Goal: Information Seeking & Learning: Learn about a topic

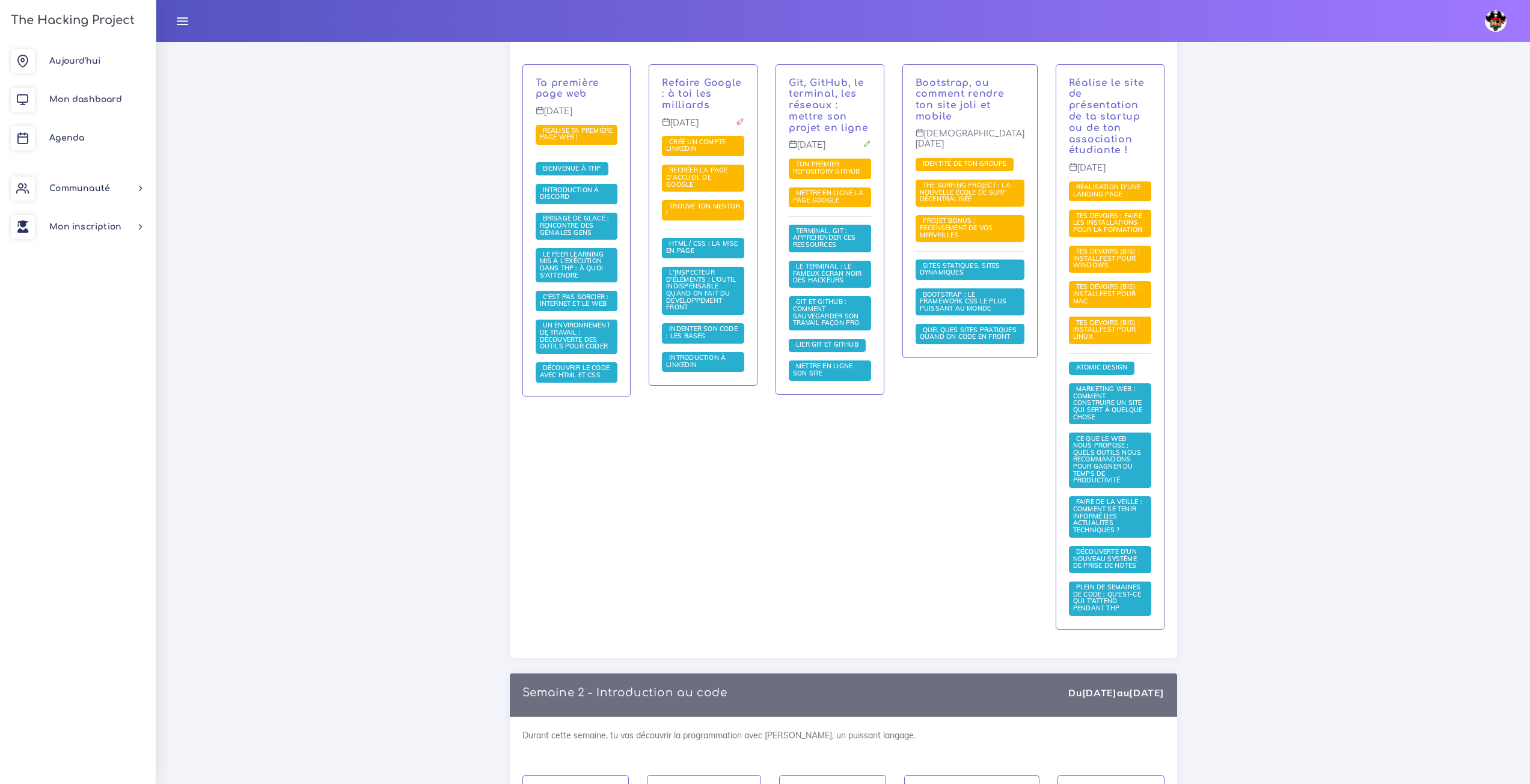
scroll to position [121, 0]
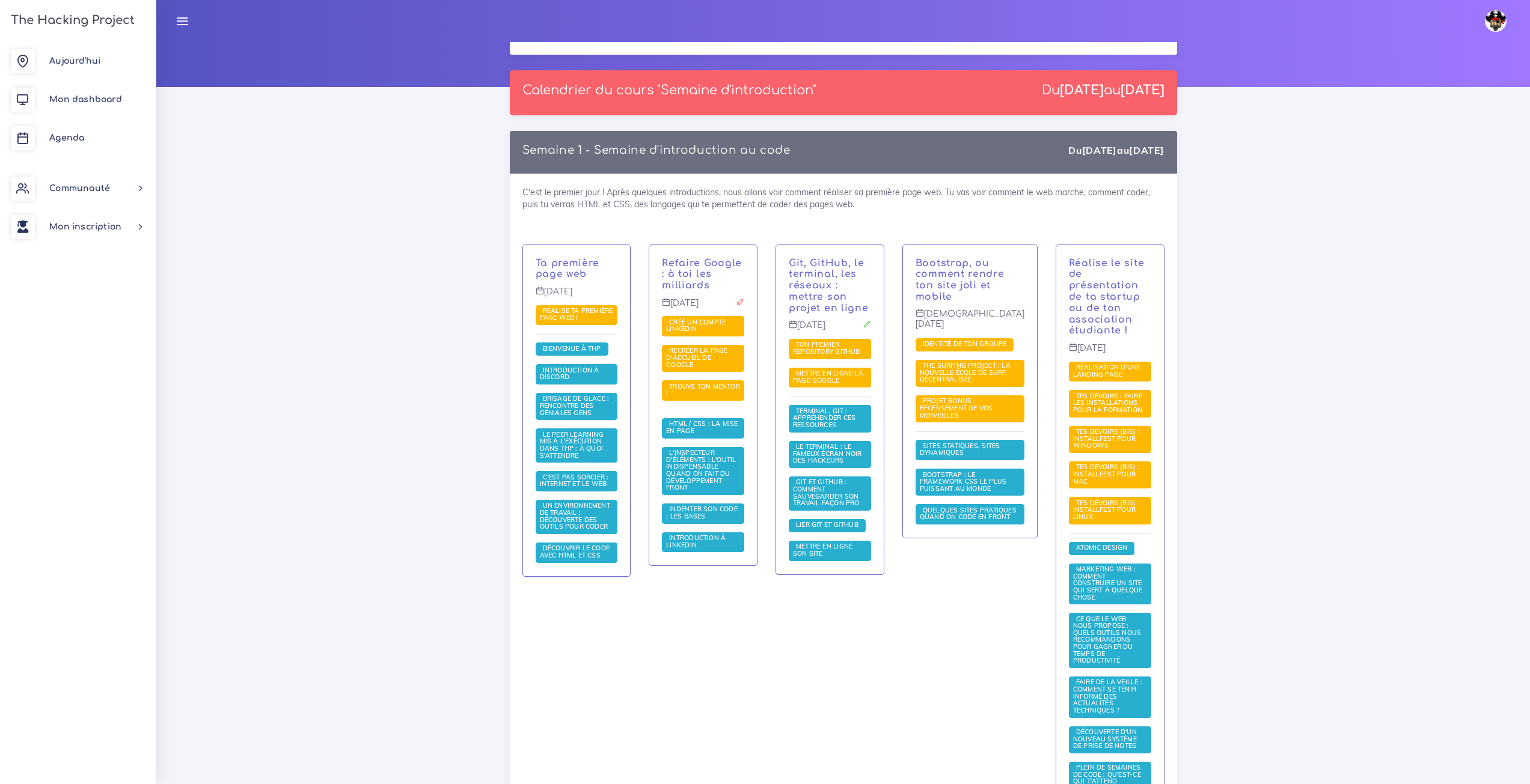
click at [579, 252] on div "Ta première page web Lundi 1 sept. Réalise ta première page web ! Bienvenue à T…" at bounding box center [577, 411] width 108 height 331
click at [579, 257] on div "Ta première page web Lundi 1 sept. Réalise ta première page web ! Bienvenue à T…" at bounding box center [577, 411] width 108 height 331
click at [618, 258] on p "Ta première page web" at bounding box center [577, 269] width 82 height 23
click at [577, 269] on link "Ta première page web" at bounding box center [568, 269] width 64 height 23
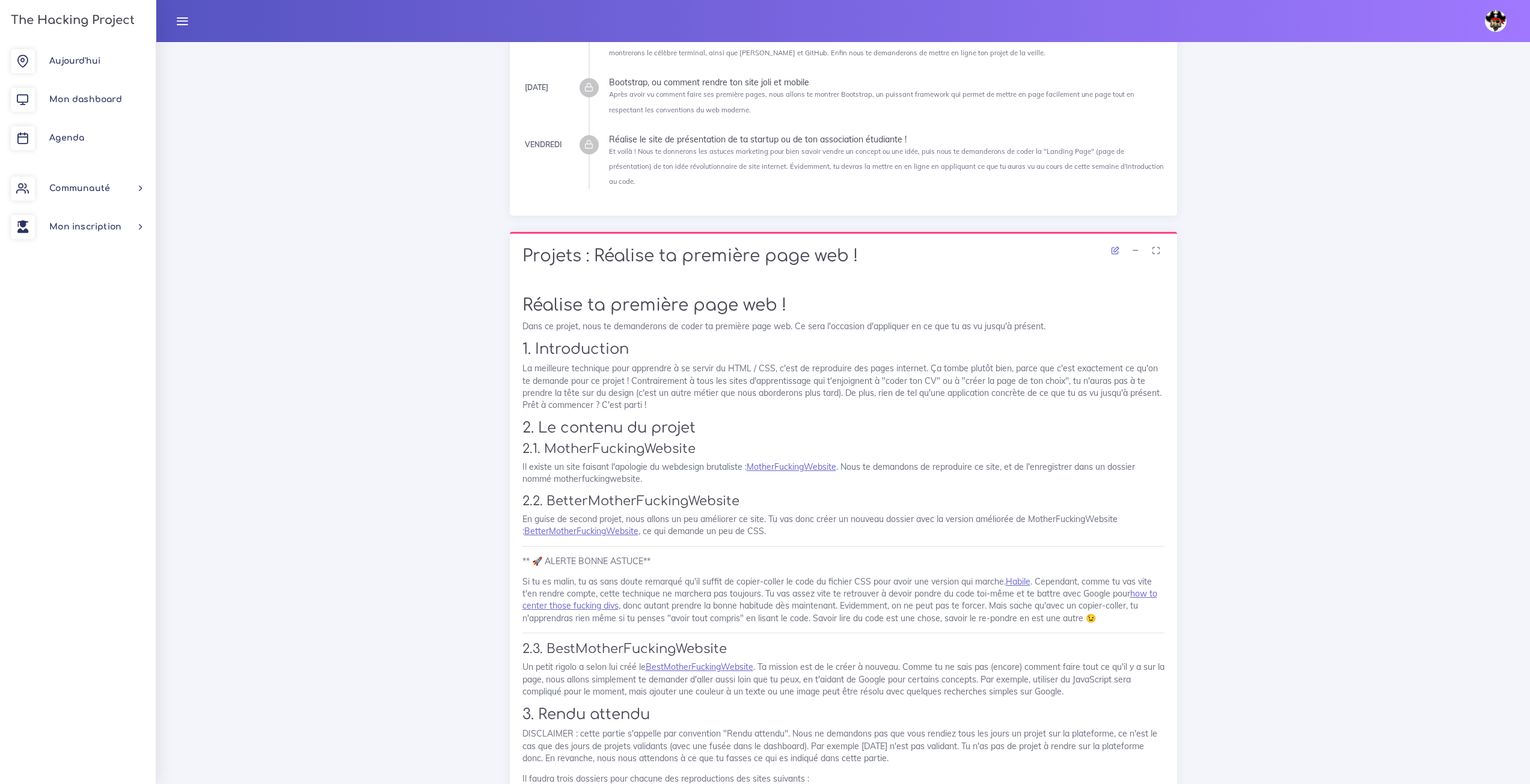
scroll to position [180, 0]
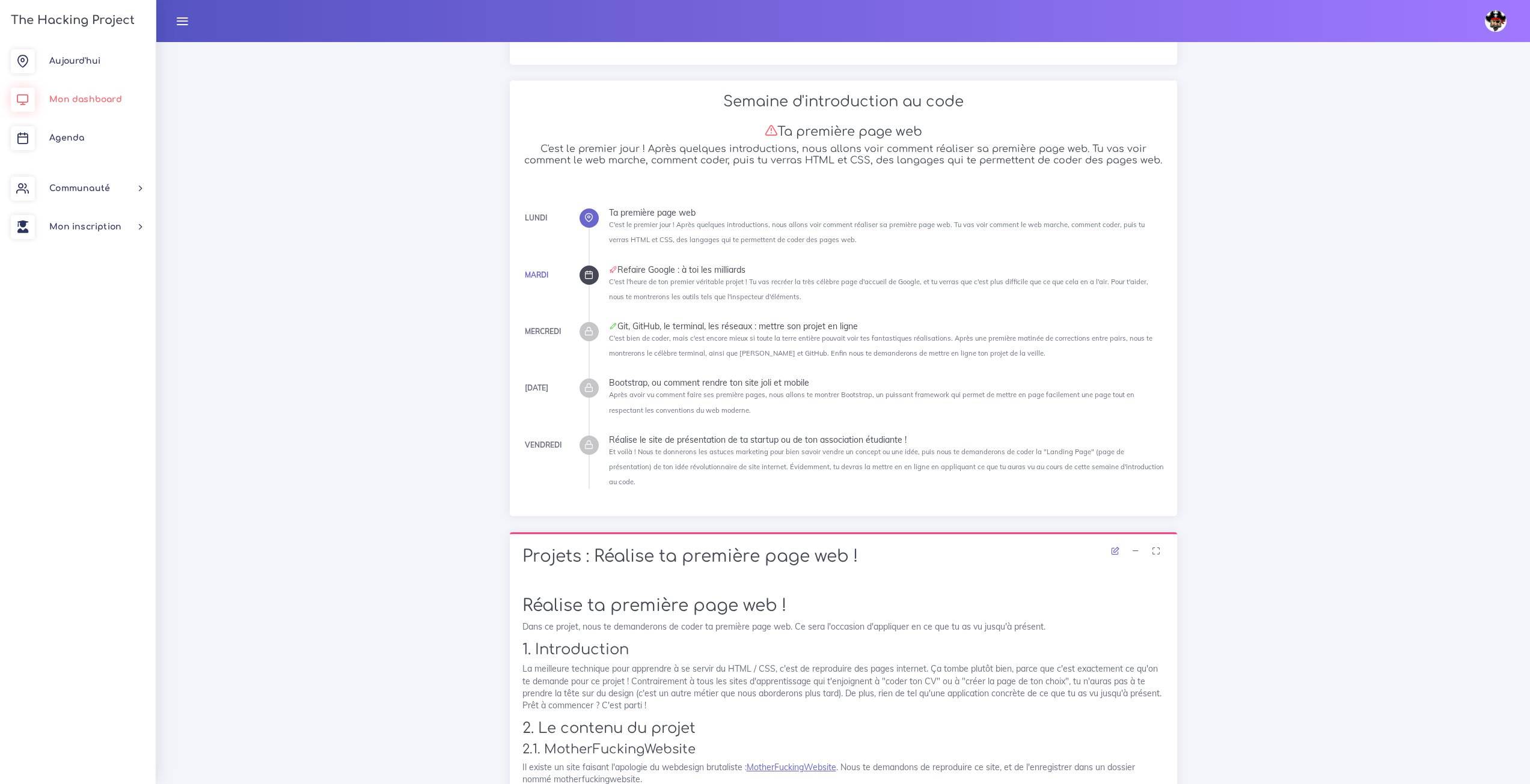
click at [117, 111] on link "Mon dashboard" at bounding box center [78, 100] width 156 height 38
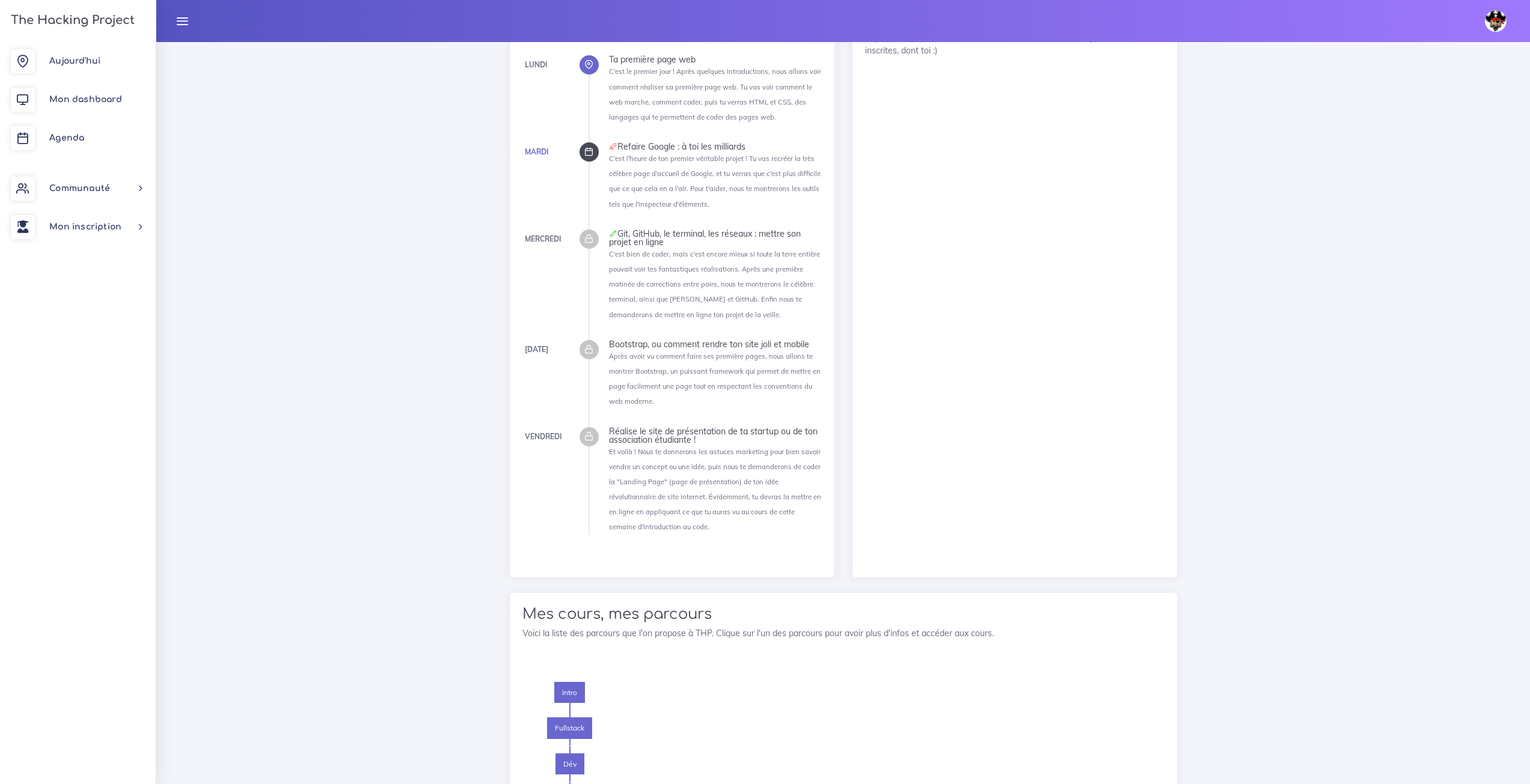
scroll to position [1142, 0]
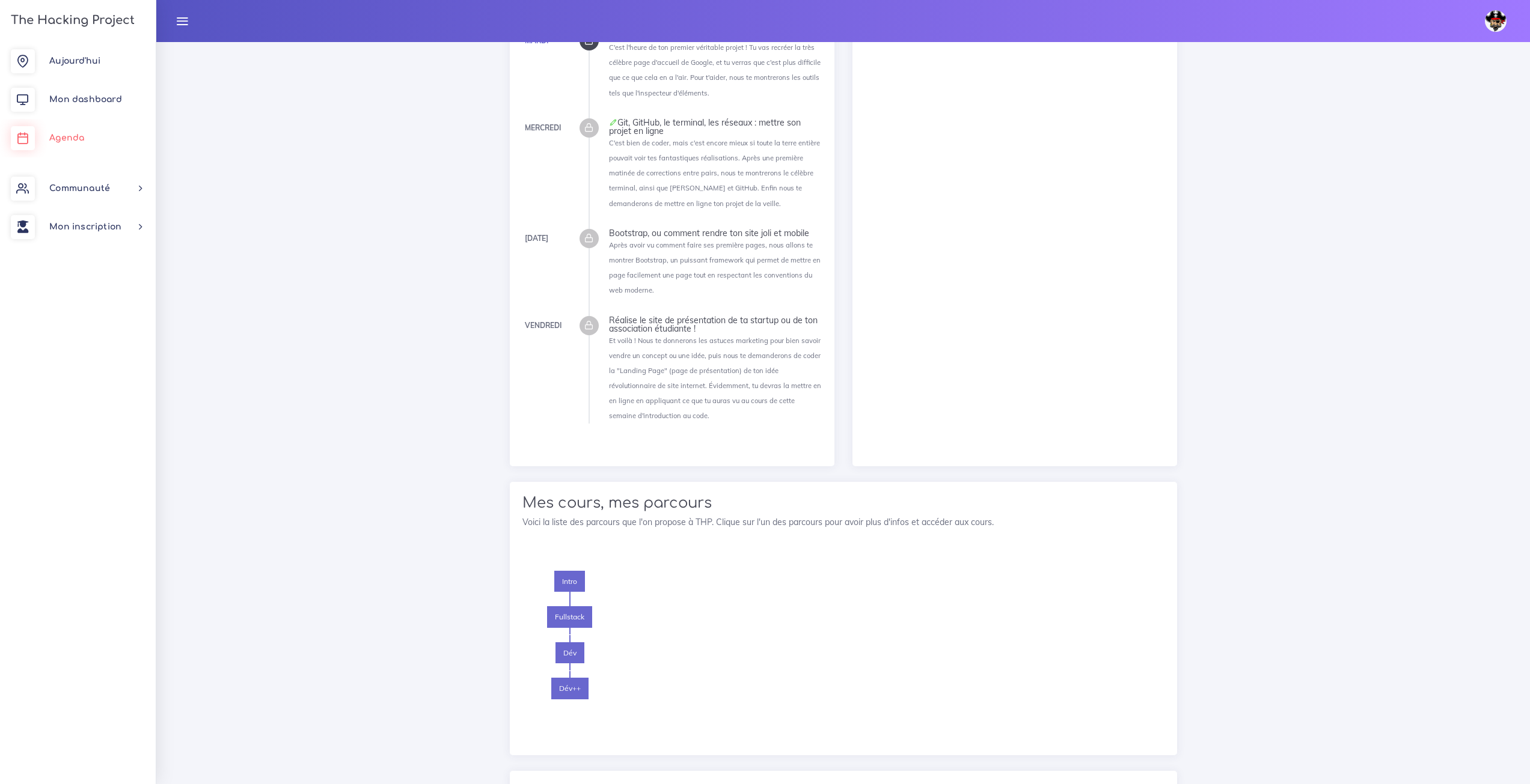
click at [91, 148] on link "Agenda" at bounding box center [78, 138] width 156 height 38
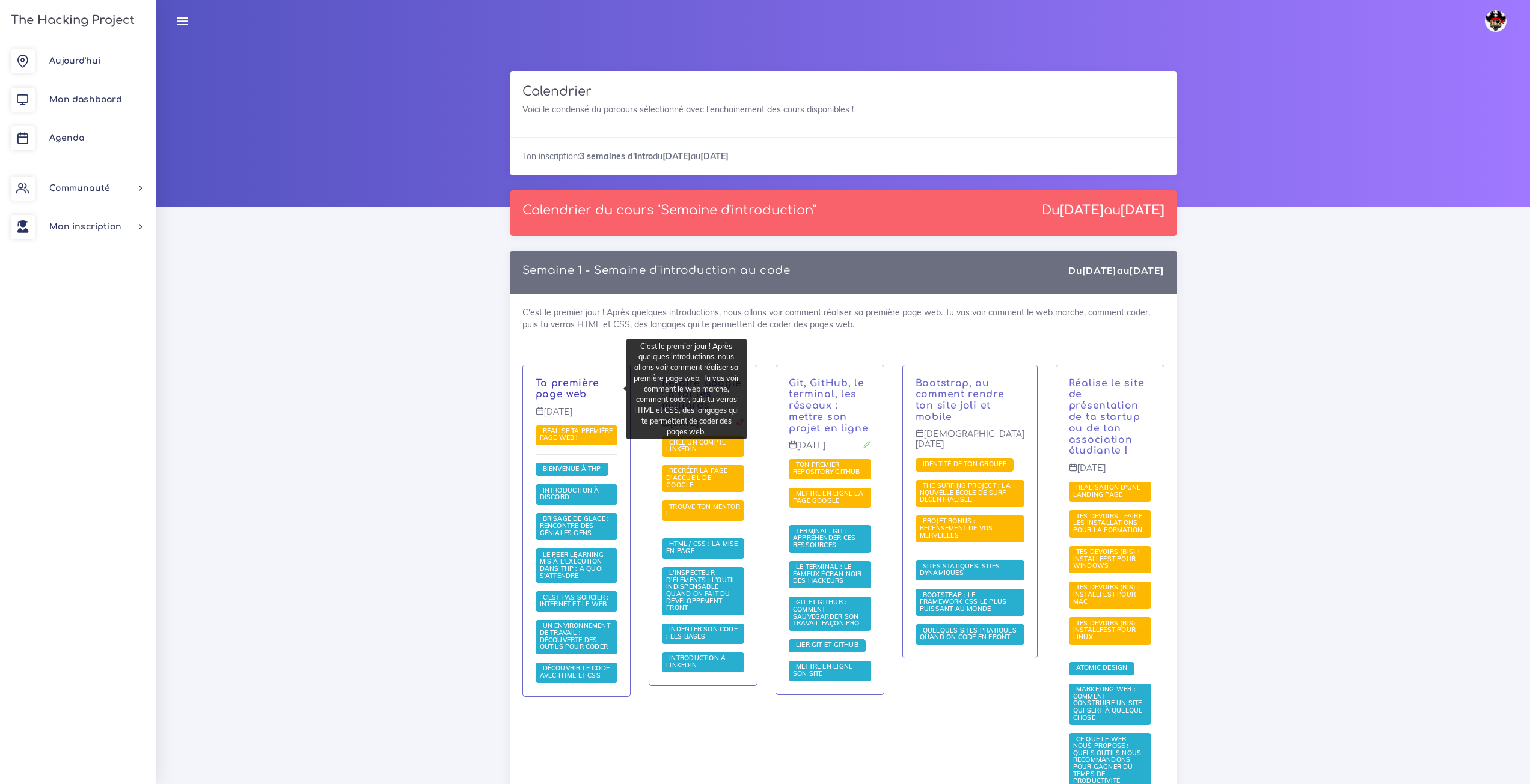
click at [586, 379] on link "Ta première page web" at bounding box center [568, 389] width 64 height 23
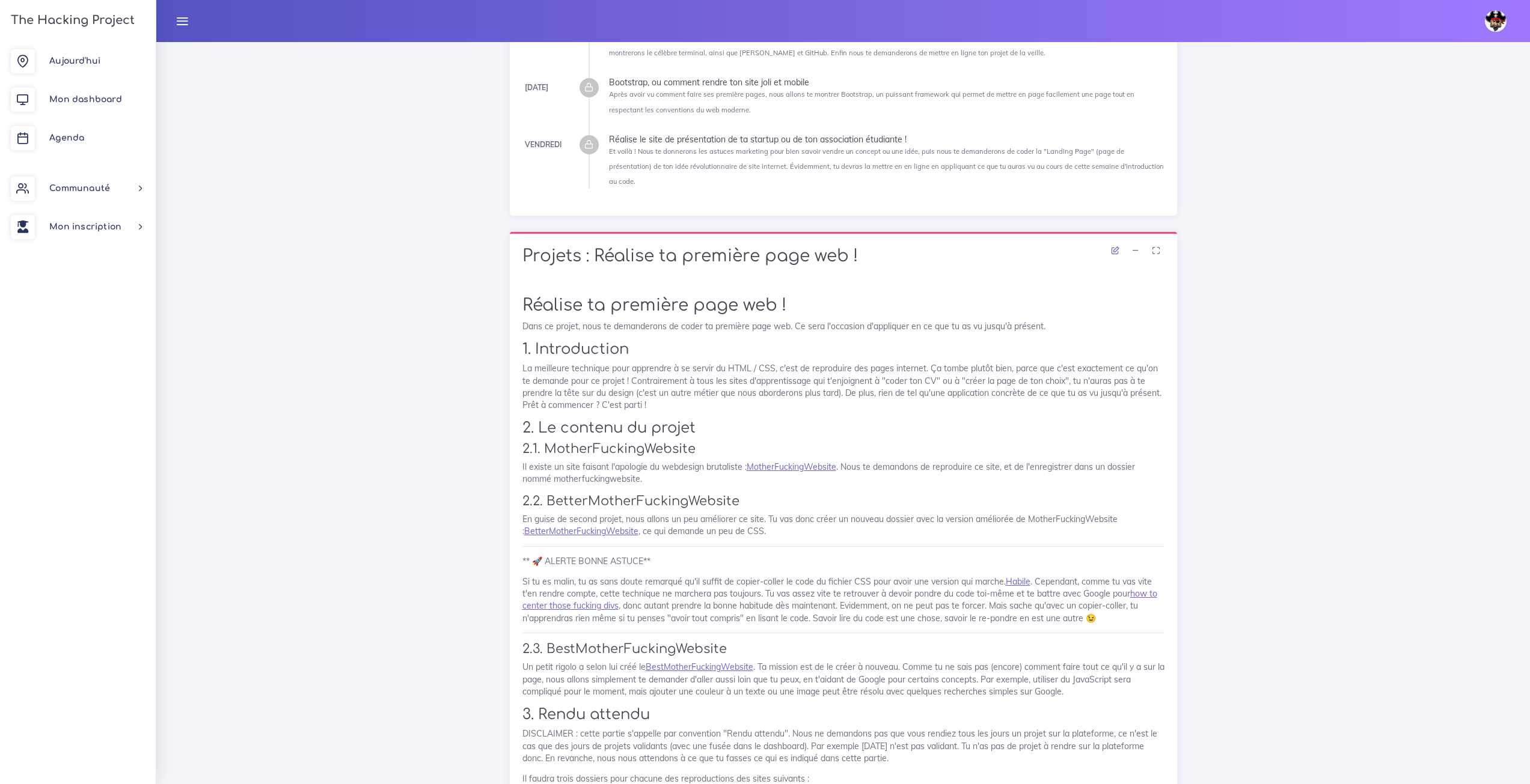
scroll to position [60, 0]
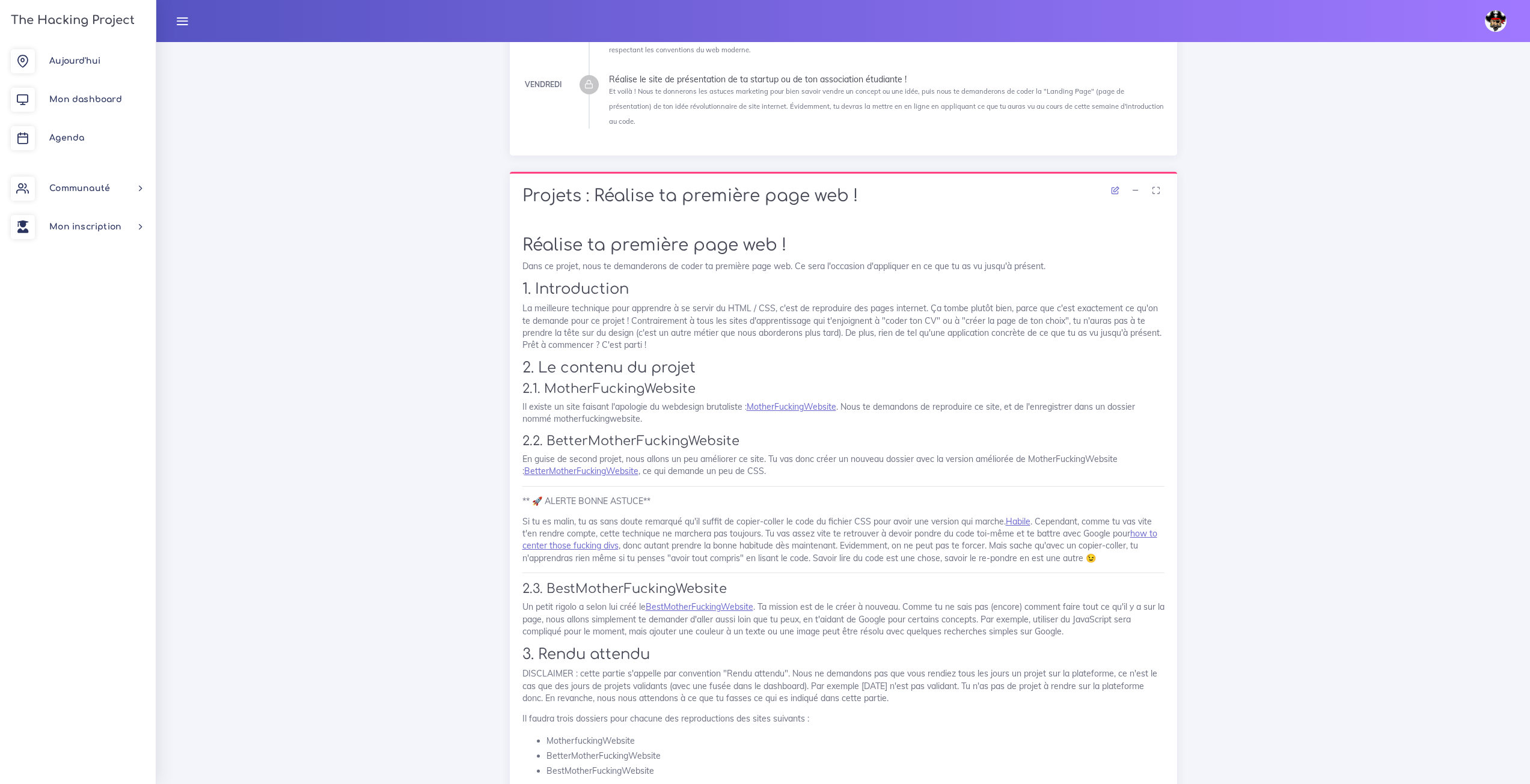
drag, startPoint x: 703, startPoint y: 312, endPoint x: 762, endPoint y: 366, distance: 80.0
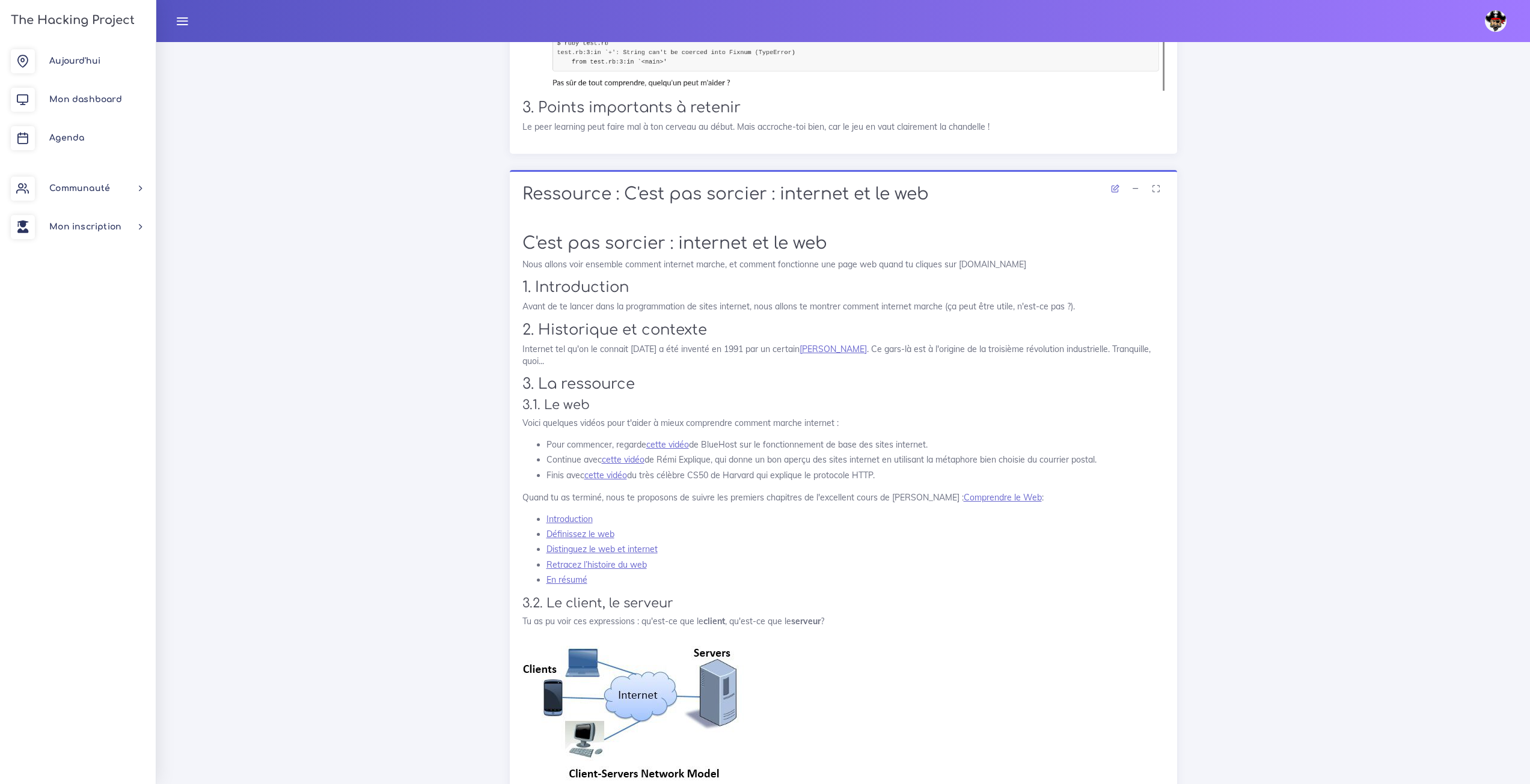
scroll to position [5590, 0]
drag, startPoint x: 642, startPoint y: 476, endPoint x: 364, endPoint y: 260, distance: 352.1
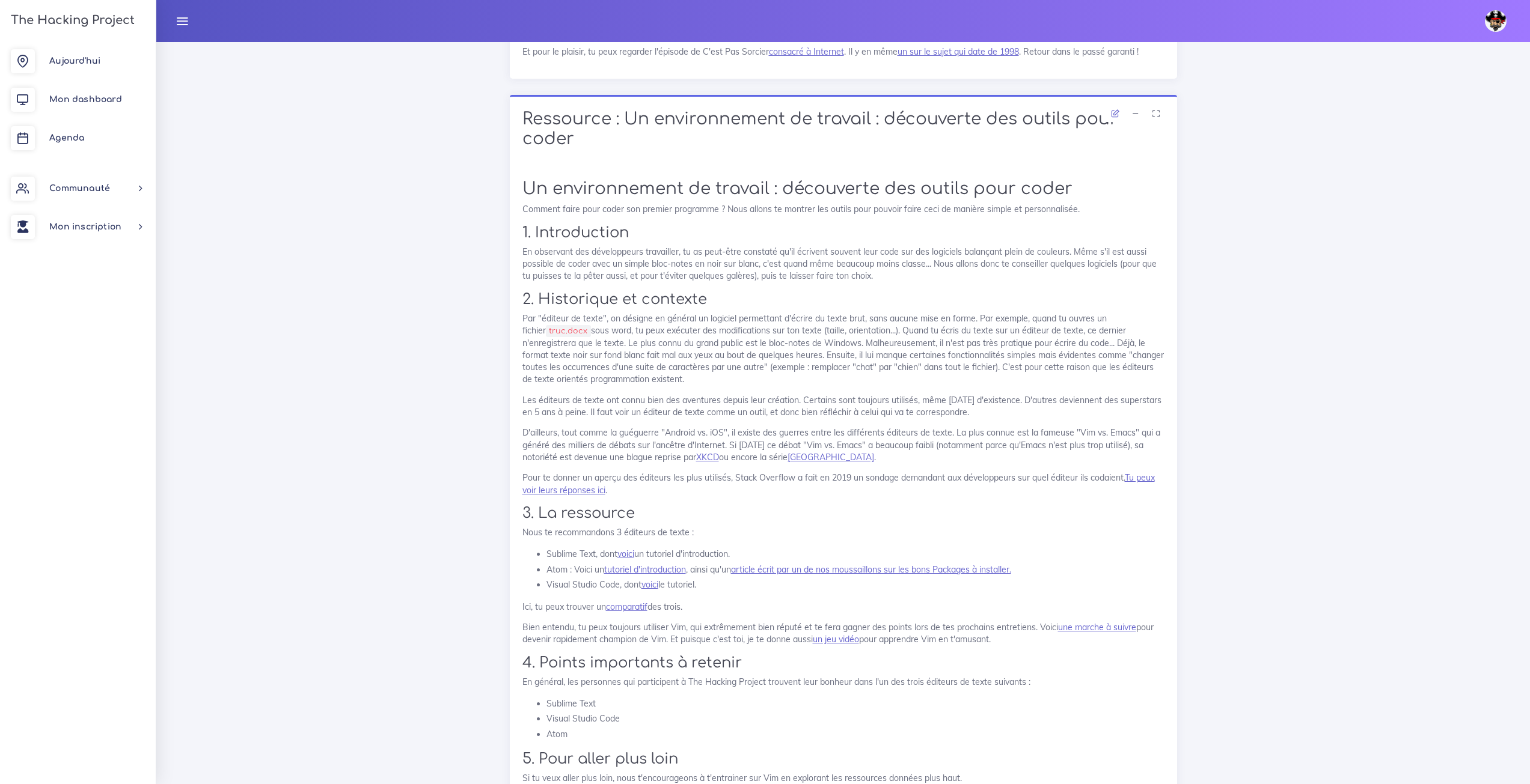
scroll to position [6612, 0]
click at [624, 554] on link "voici" at bounding box center [625, 549] width 16 height 10
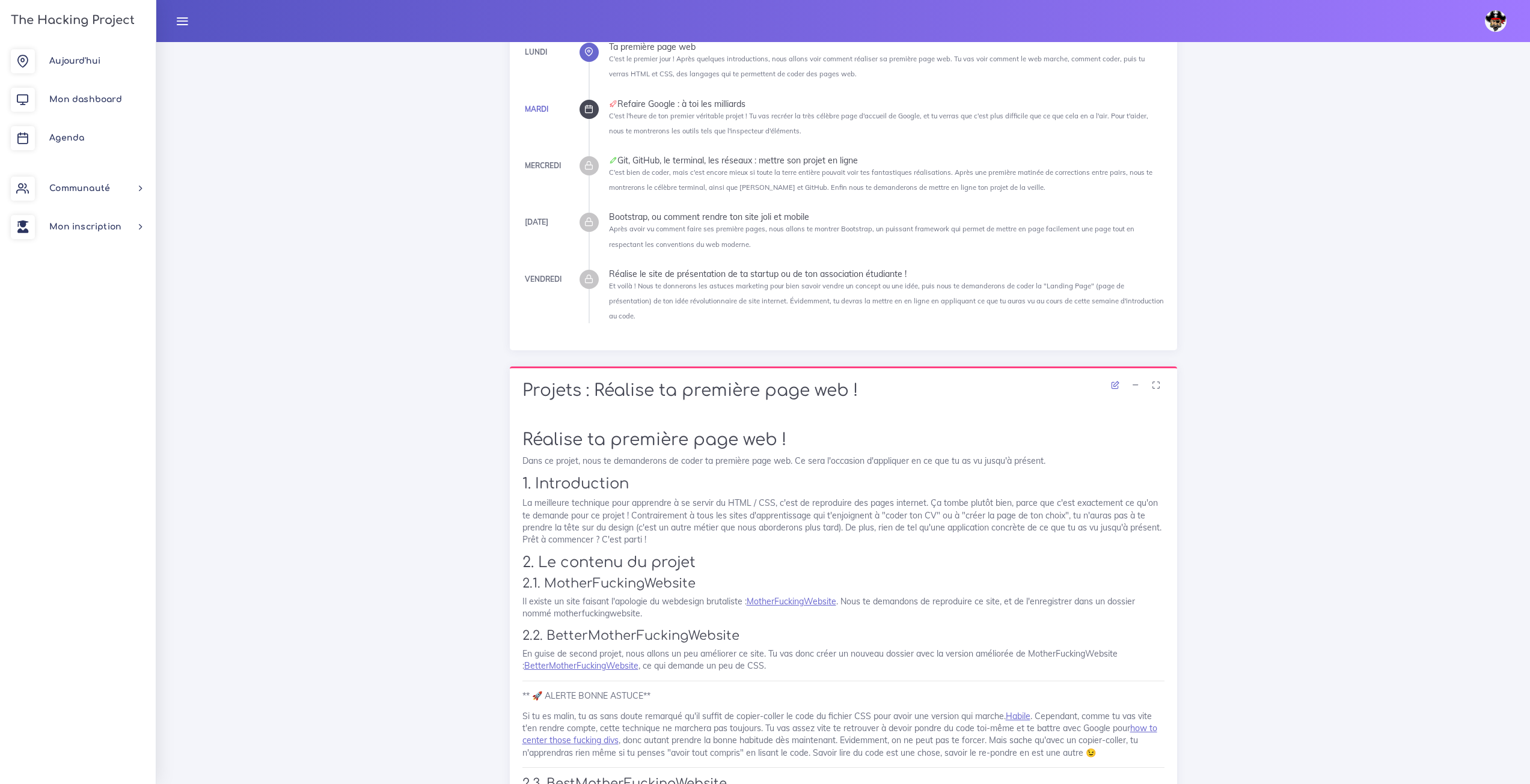
scroll to position [0, 0]
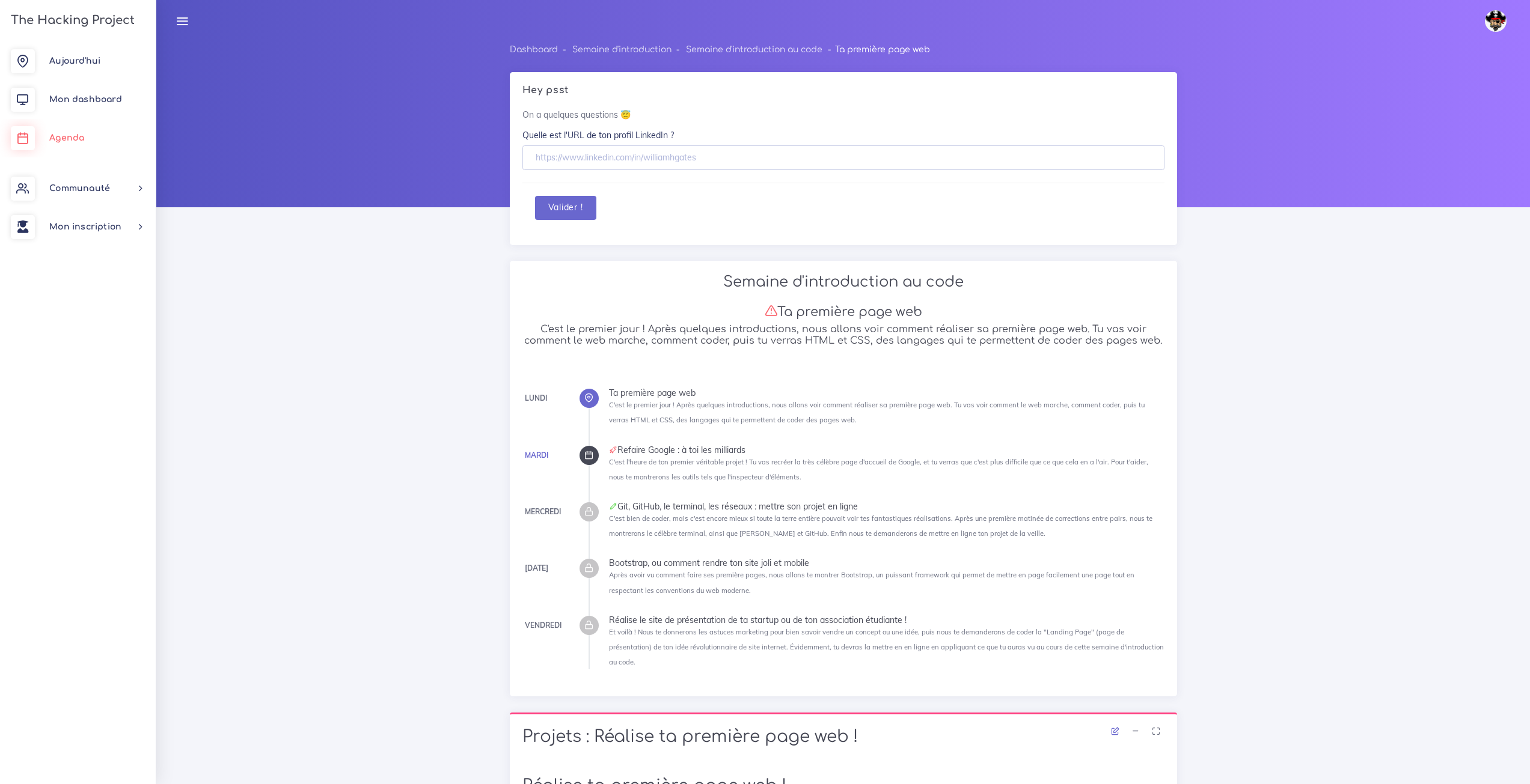
click at [69, 130] on link "Agenda" at bounding box center [78, 138] width 156 height 38
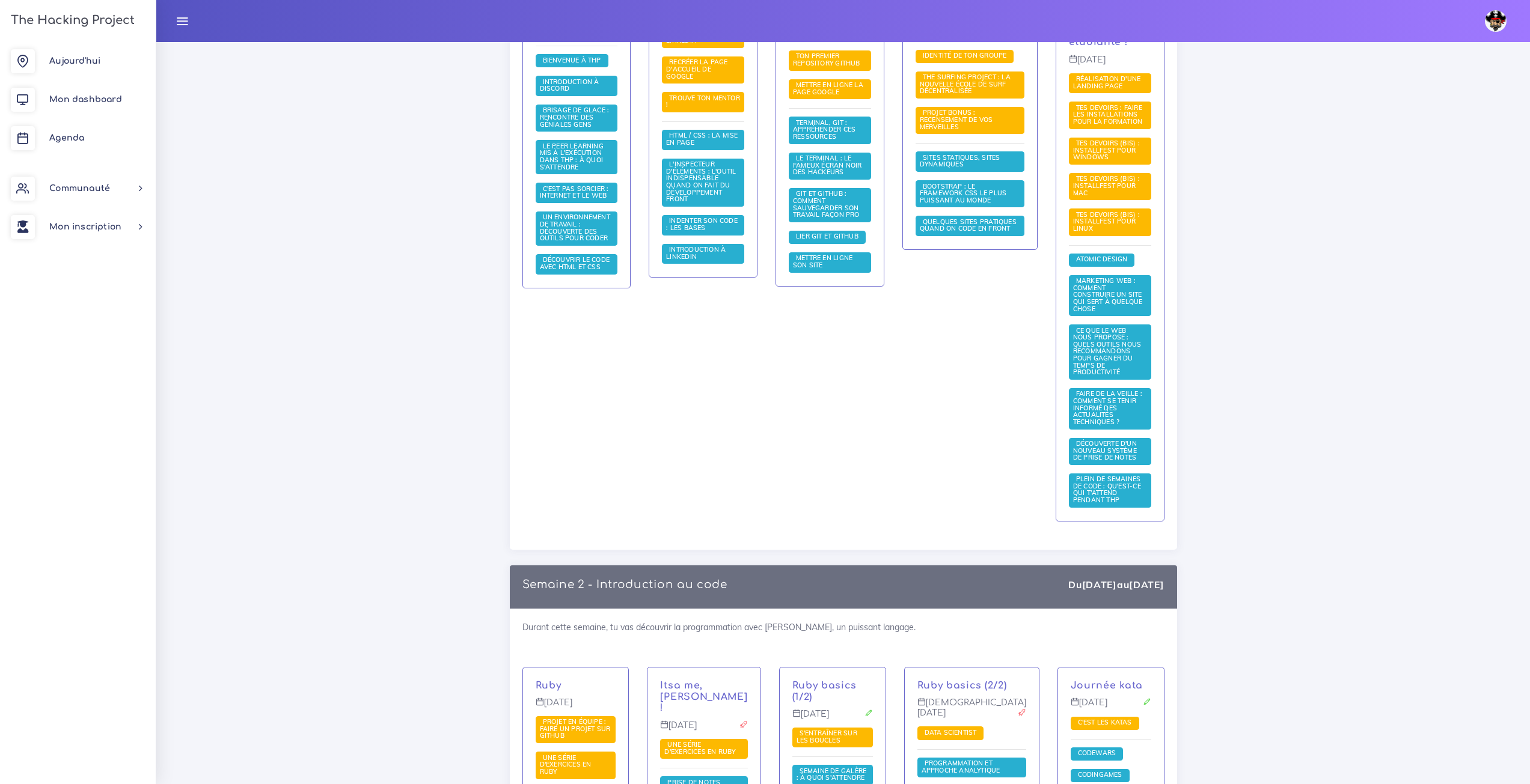
scroll to position [361, 0]
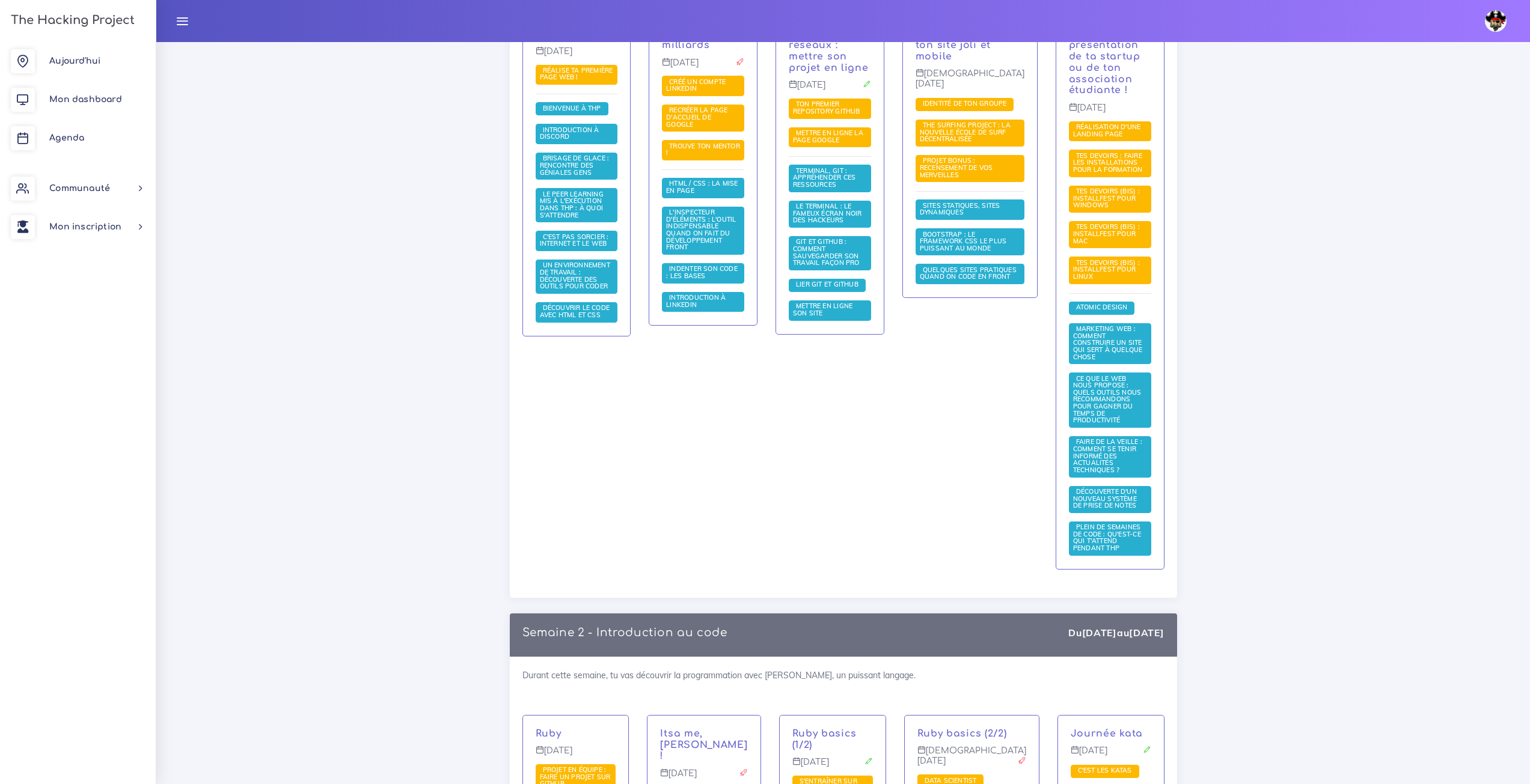
drag, startPoint x: 342, startPoint y: 245, endPoint x: 362, endPoint y: 253, distance: 21.5
click at [342, 245] on div "Calendrier Voici le condensé du parcours sélectionné avec l'enchainement des co…" at bounding box center [843, 559] width 1374 height 1754
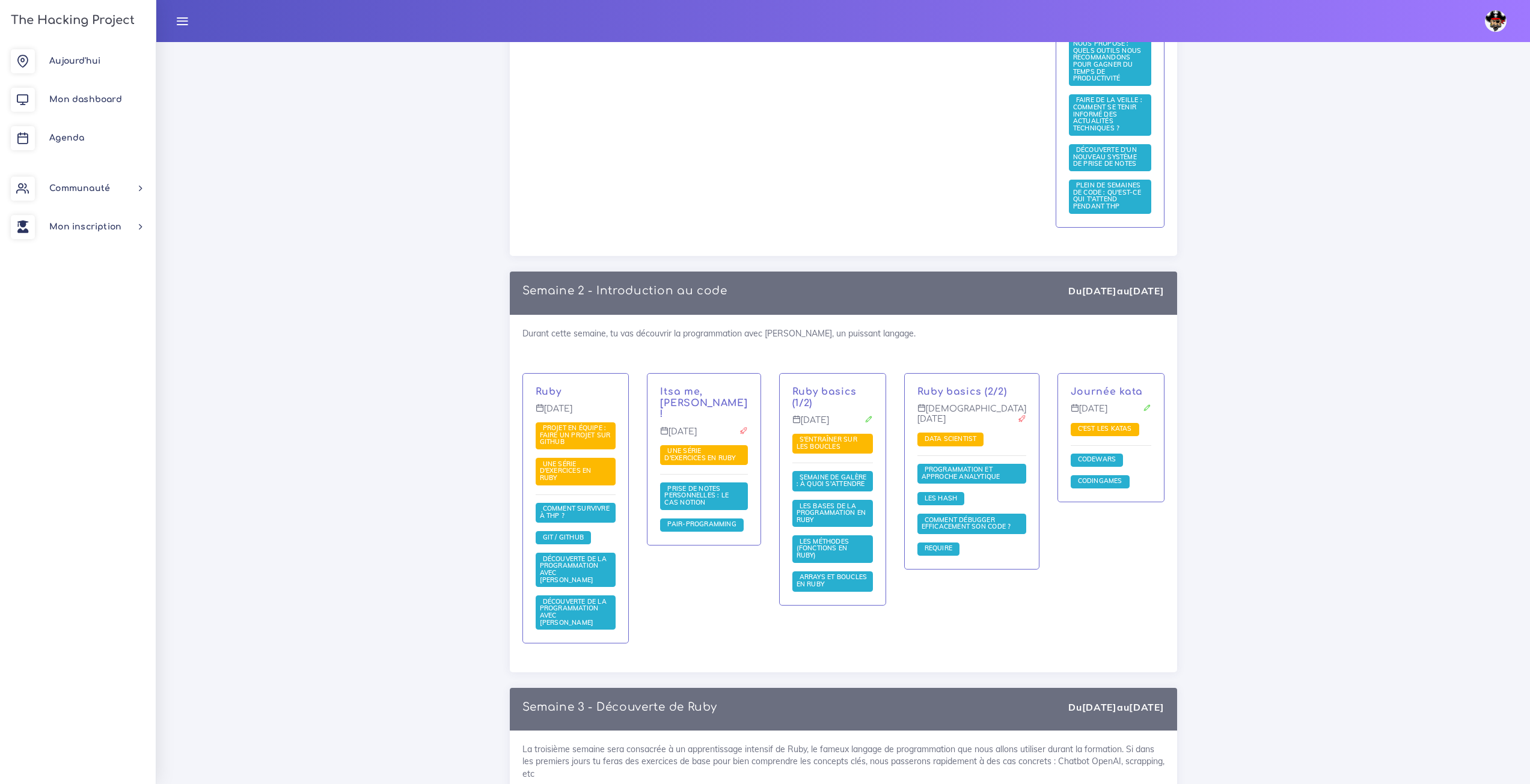
scroll to position [959, 0]
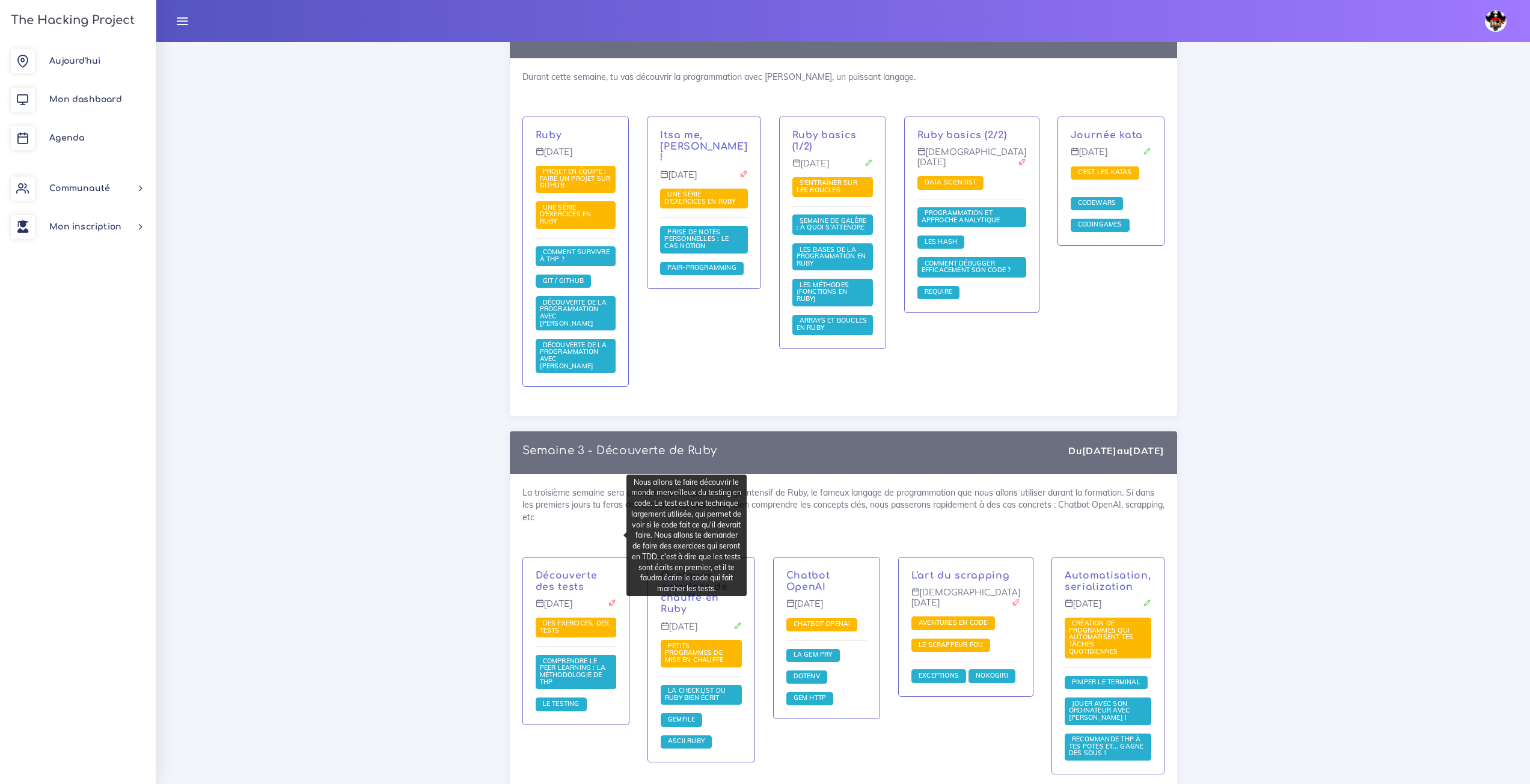
click at [549, 571] on p "Découverte des tests" at bounding box center [577, 582] width 82 height 23
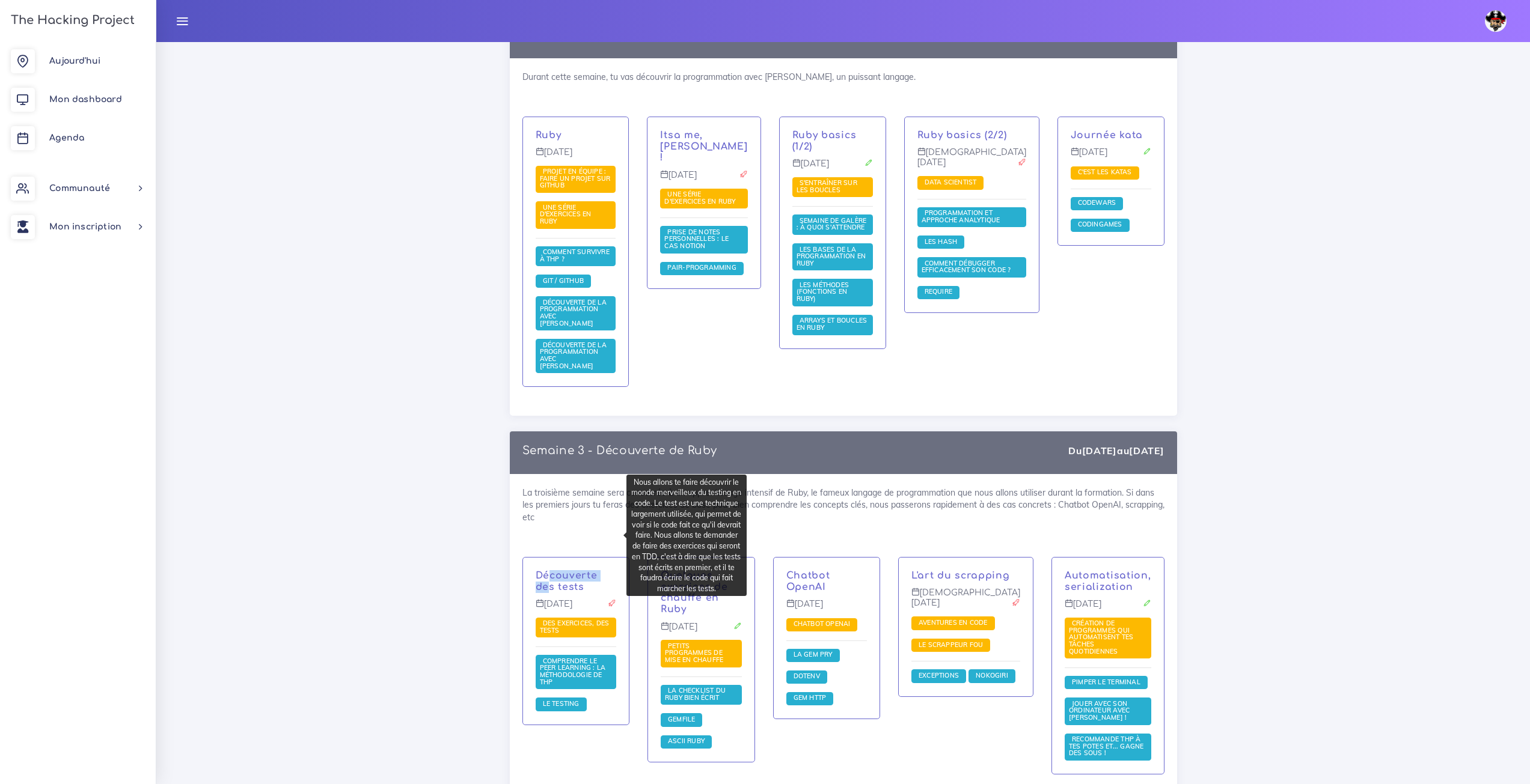
click at [549, 571] on p "Découverte des tests" at bounding box center [577, 582] width 82 height 23
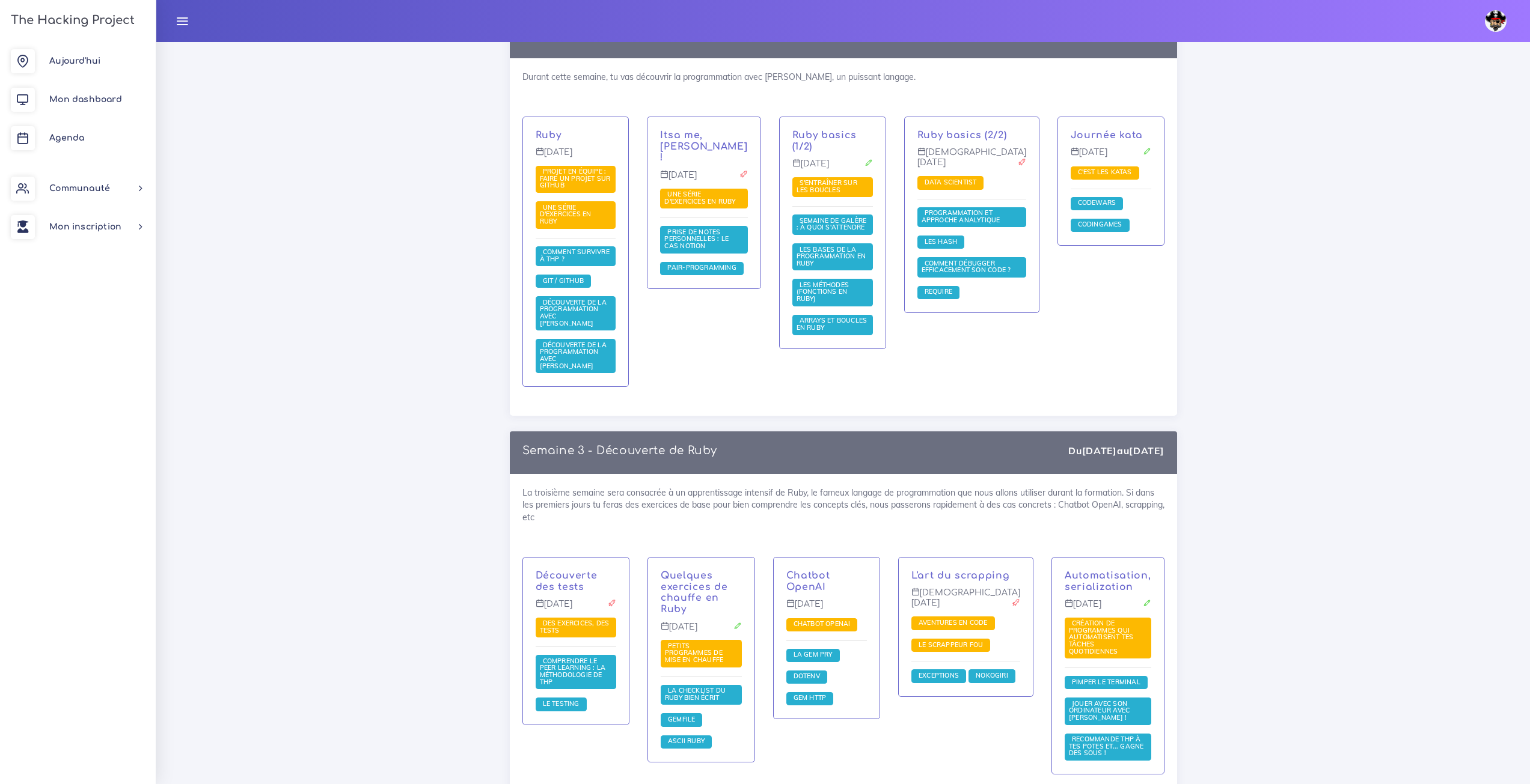
click at [586, 474] on div "La troisième semaine sera consacrée à un apprentissage intensif de Ruby, le fam…" at bounding box center [843, 638] width 667 height 329
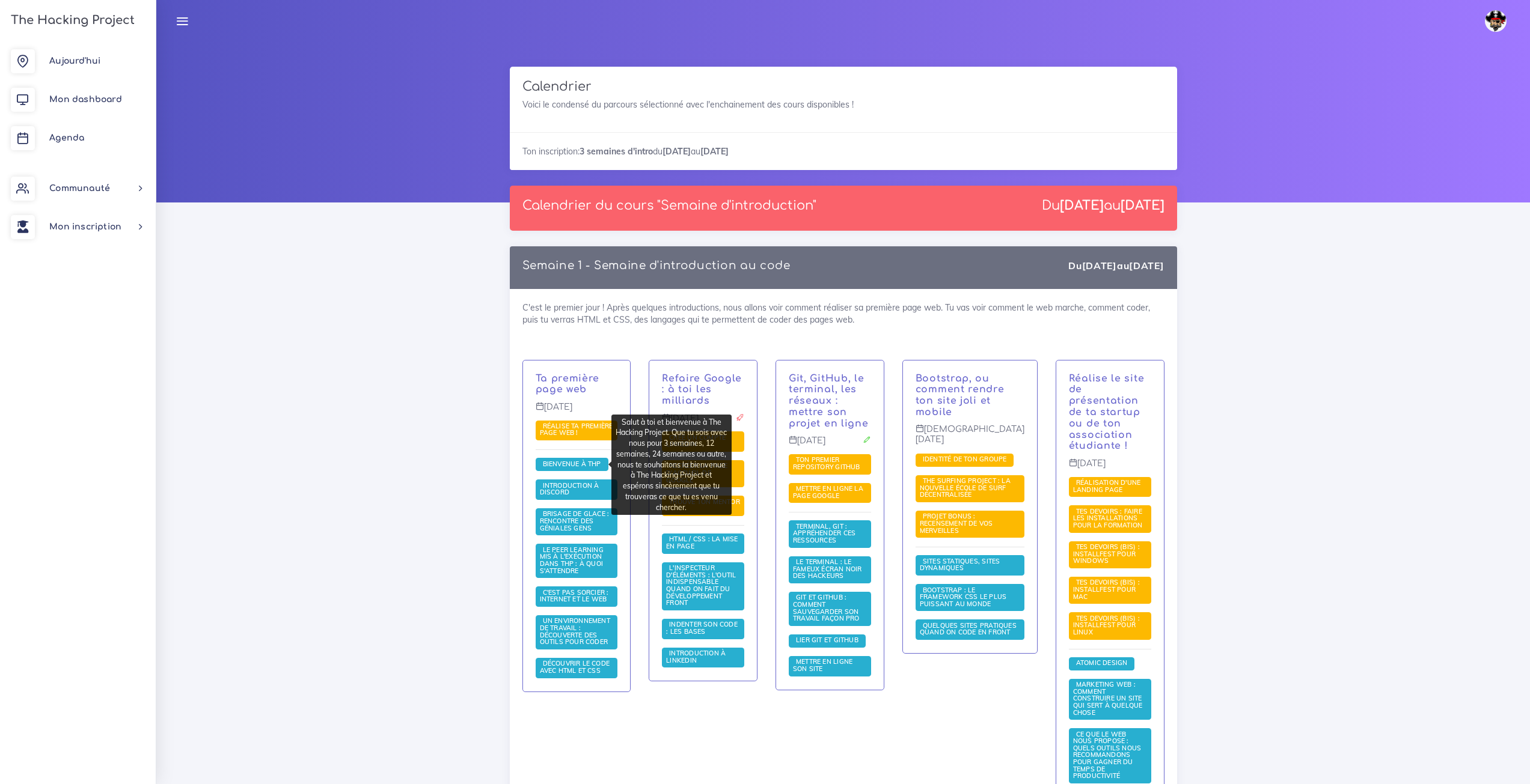
scroll to position [0, 0]
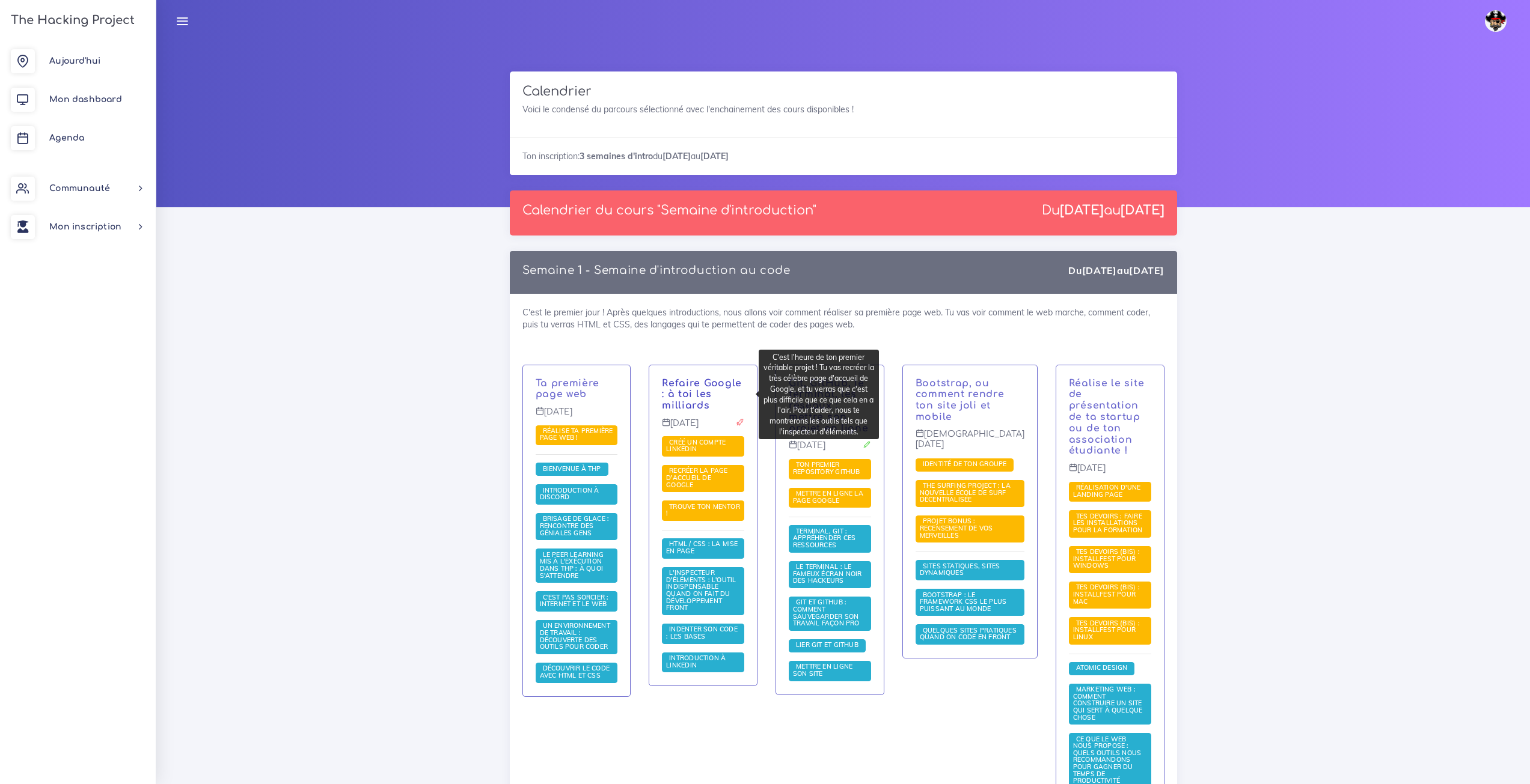
click at [710, 382] on link "Refaire Google : à toi les milliards" at bounding box center [702, 395] width 80 height 34
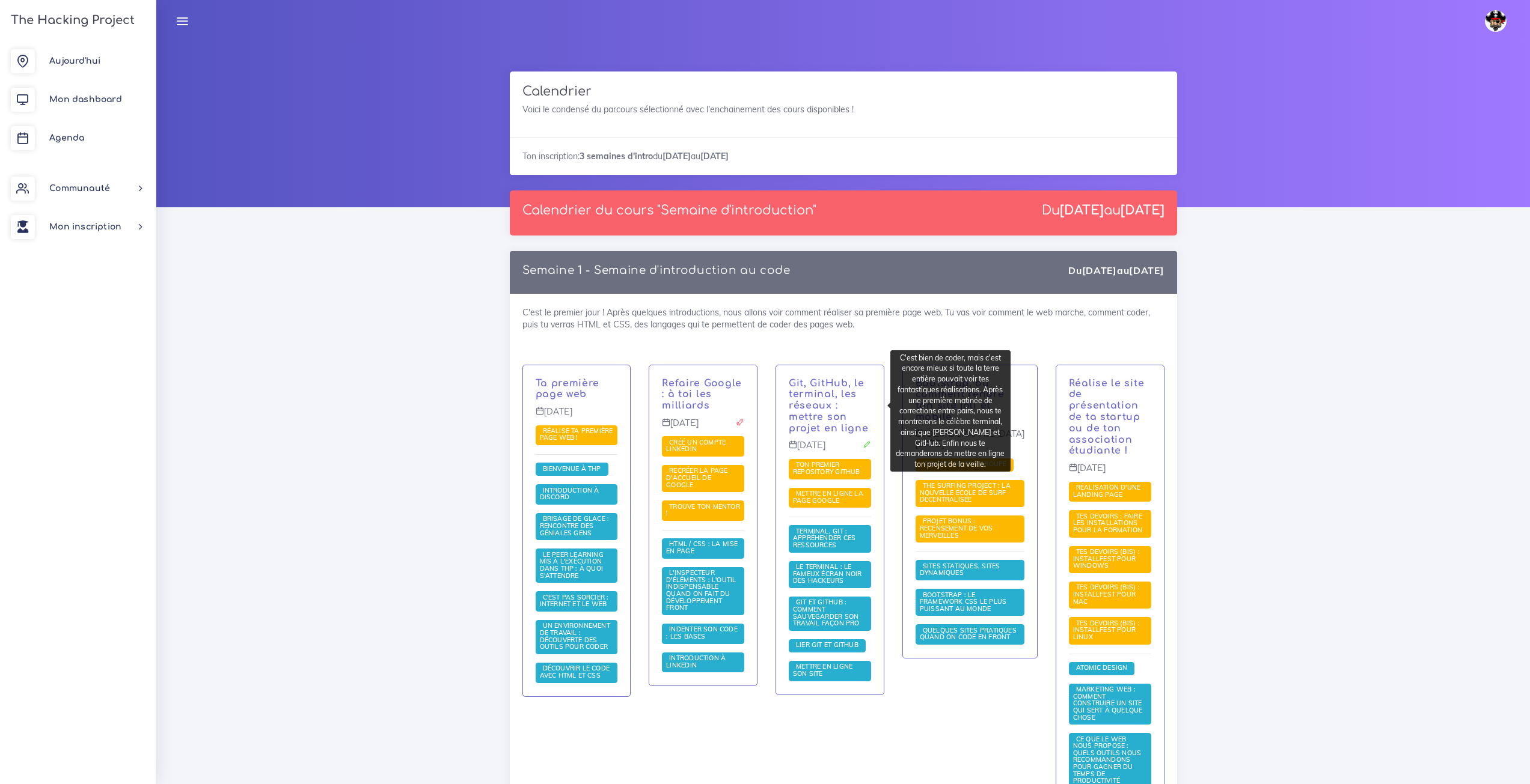
click at [847, 379] on p "Git, GitHub, le terminal, les réseaux : mettre son projet en ligne" at bounding box center [829, 406] width 82 height 56
click at [849, 379] on p "Git, GitHub, le terminal, les réseaux : mettre son projet en ligne" at bounding box center [829, 406] width 82 height 56
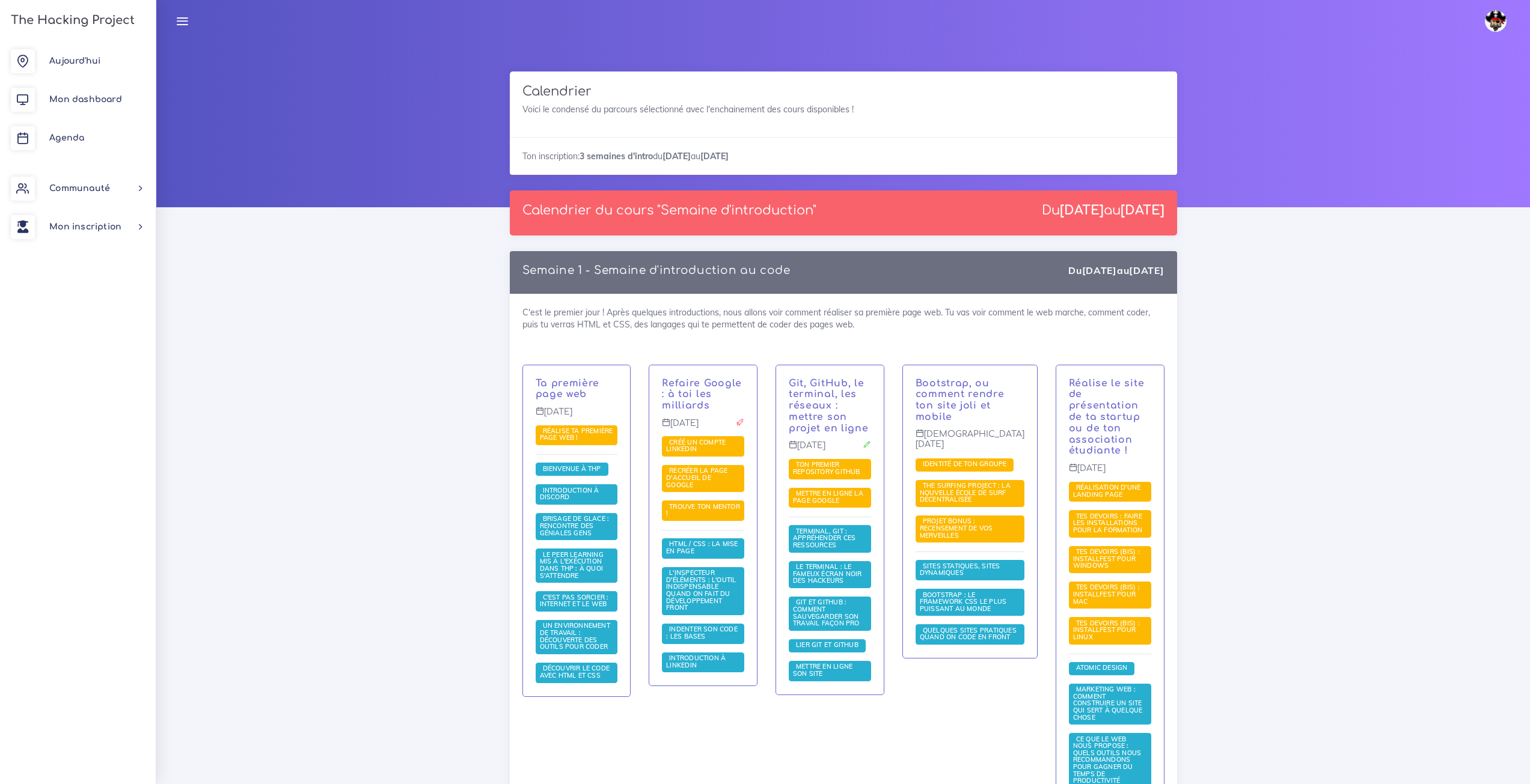
click at [847, 350] on div "C'est le premier jour ! Après quelques introductions, nous allons voir comment …" at bounding box center [843, 626] width 667 height 665
click at [563, 428] on span "Réalise ta première page web !" at bounding box center [576, 434] width 74 height 16
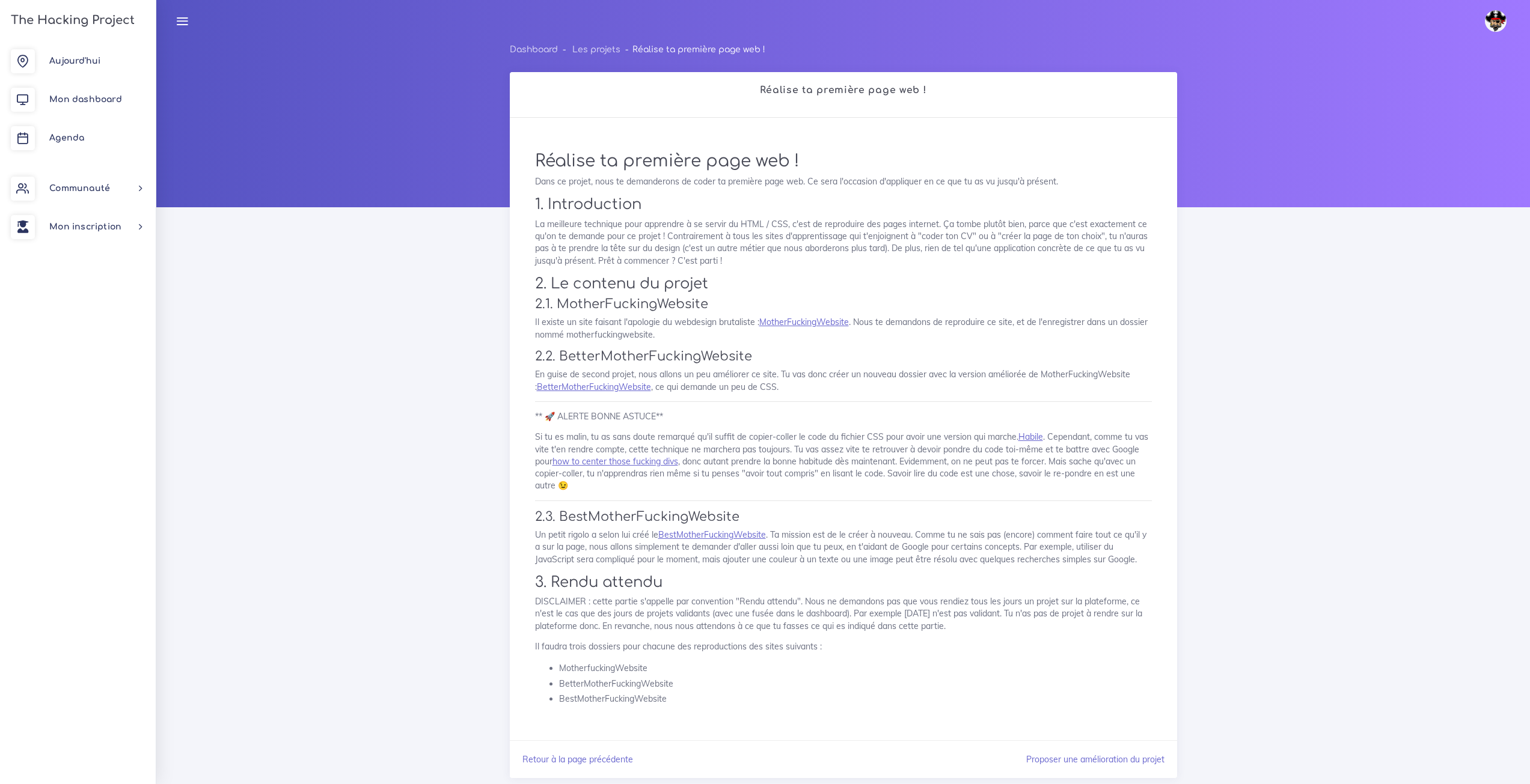
click at [790, 315] on div "Réalise ta première page web ! Dans ce projet, nous te demanderons de coder ta …" at bounding box center [843, 433] width 642 height 589
click at [788, 323] on link "MotherFuckingWebsite" at bounding box center [803, 322] width 89 height 10
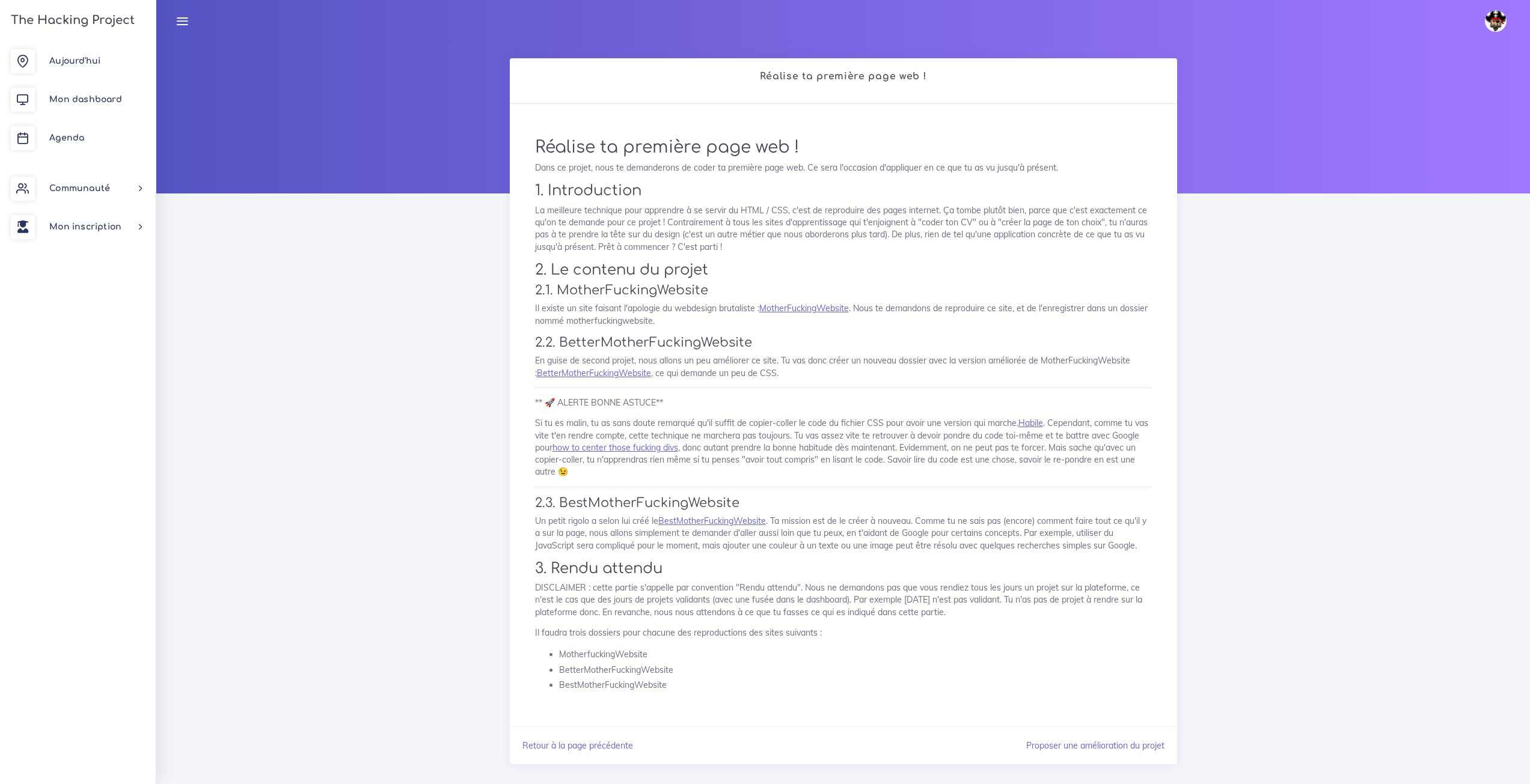
scroll to position [29, 0]
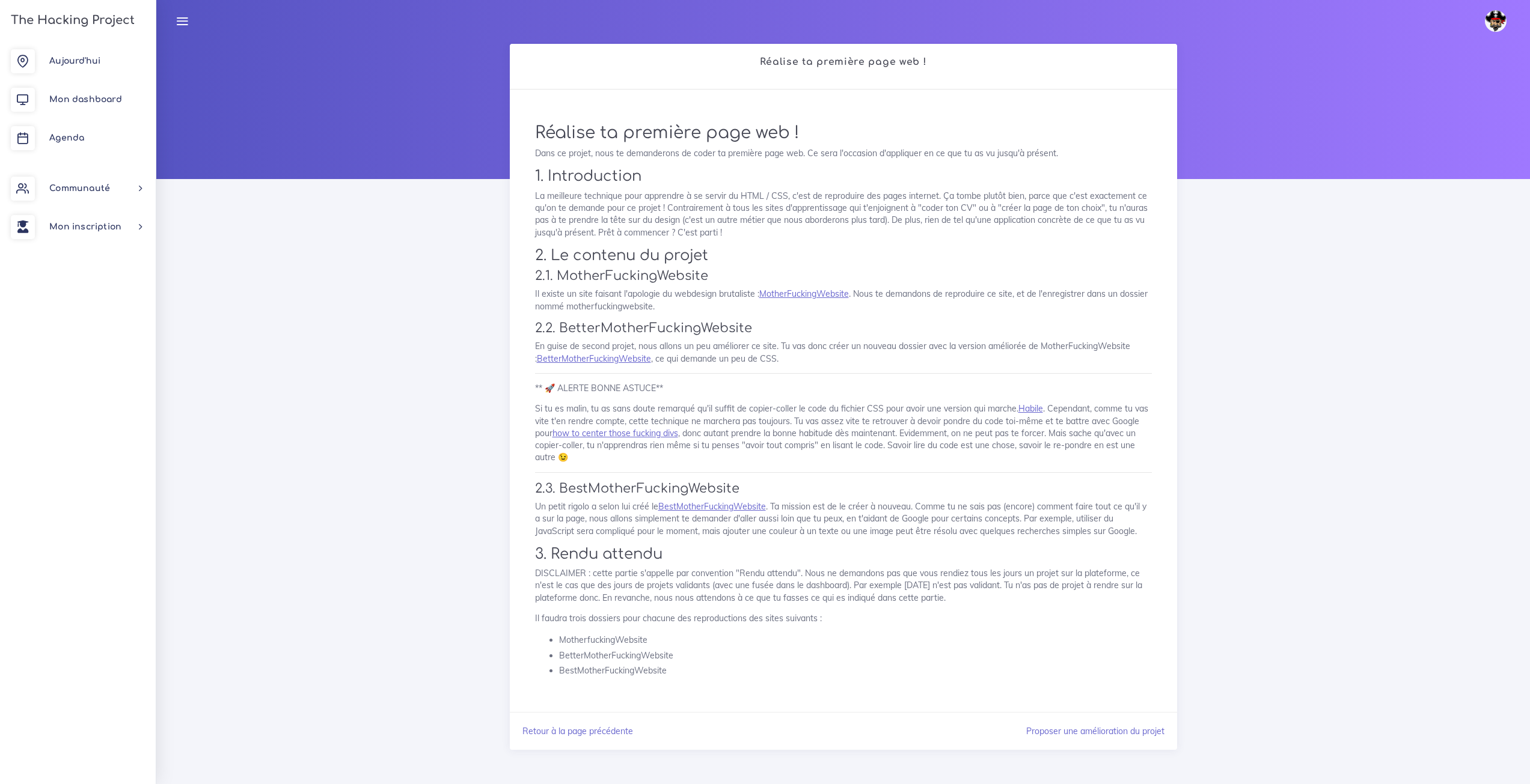
click at [148, 254] on div "[DATE] Mon dashboard [GEOGRAPHIC_DATA] Communauté [GEOGRAPHIC_DATA] Certificati…" at bounding box center [78, 414] width 156 height 742
click at [71, 132] on link "Agenda" at bounding box center [78, 138] width 156 height 38
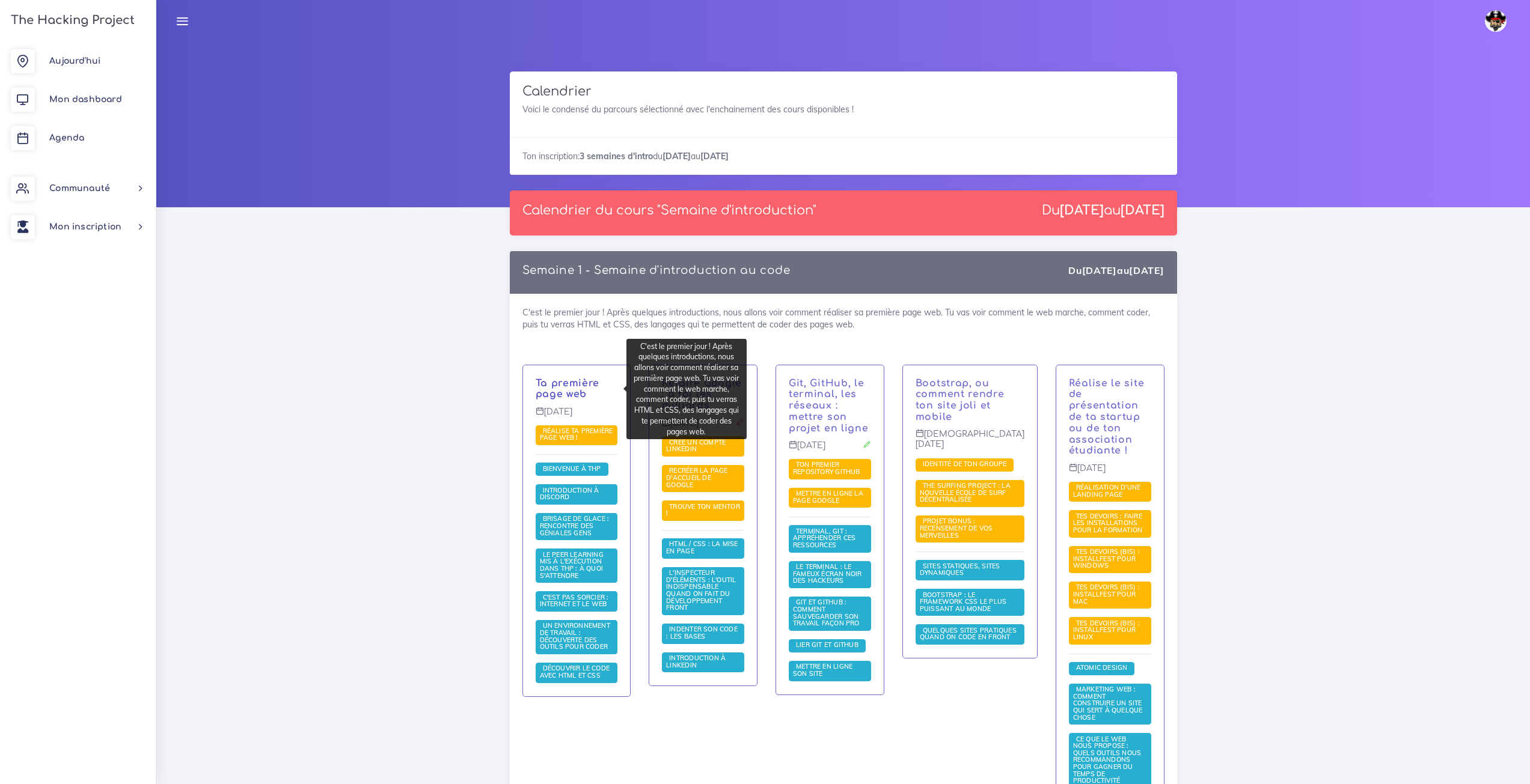
click at [544, 387] on link "Ta première page web" at bounding box center [568, 389] width 64 height 23
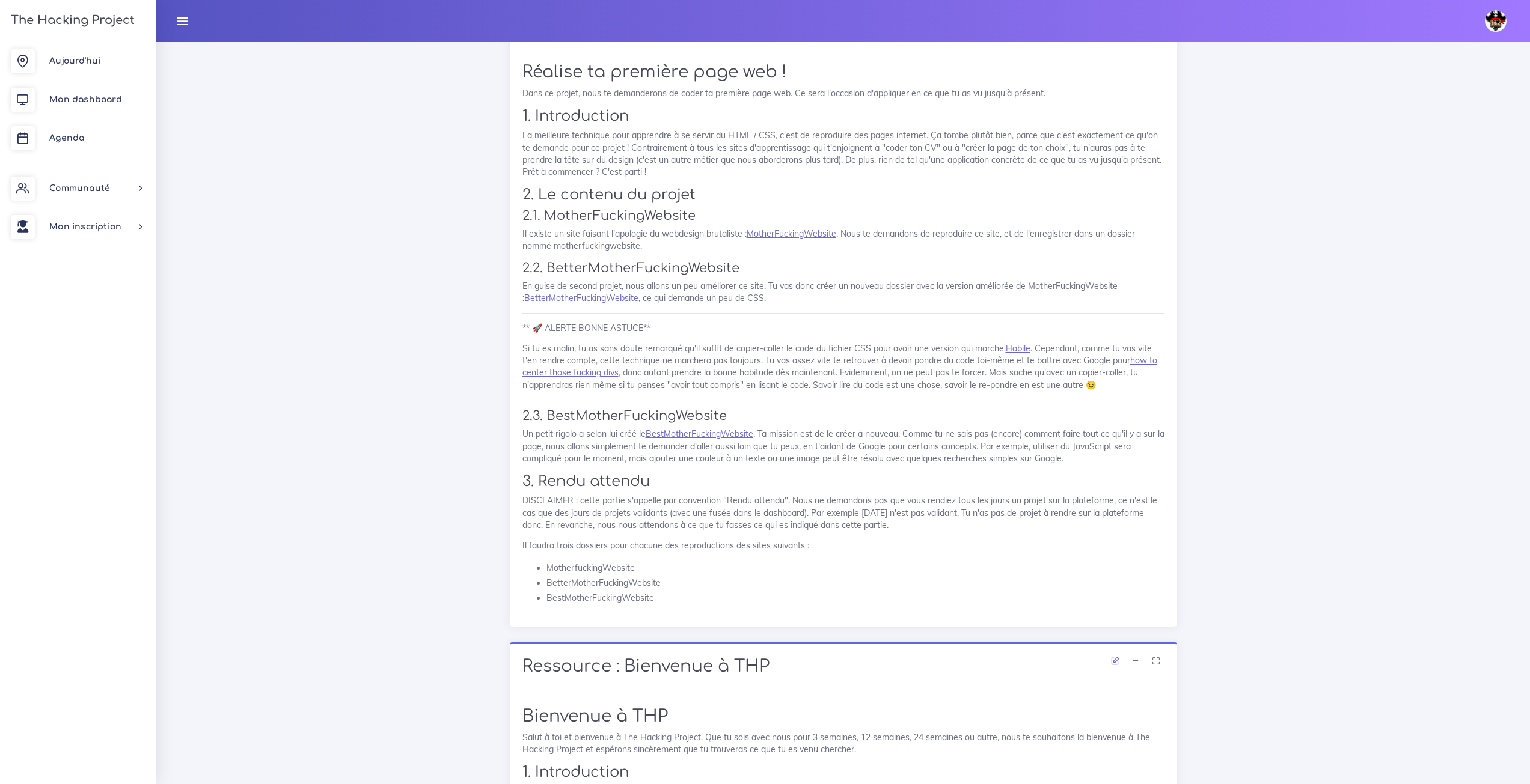
scroll to position [722, 0]
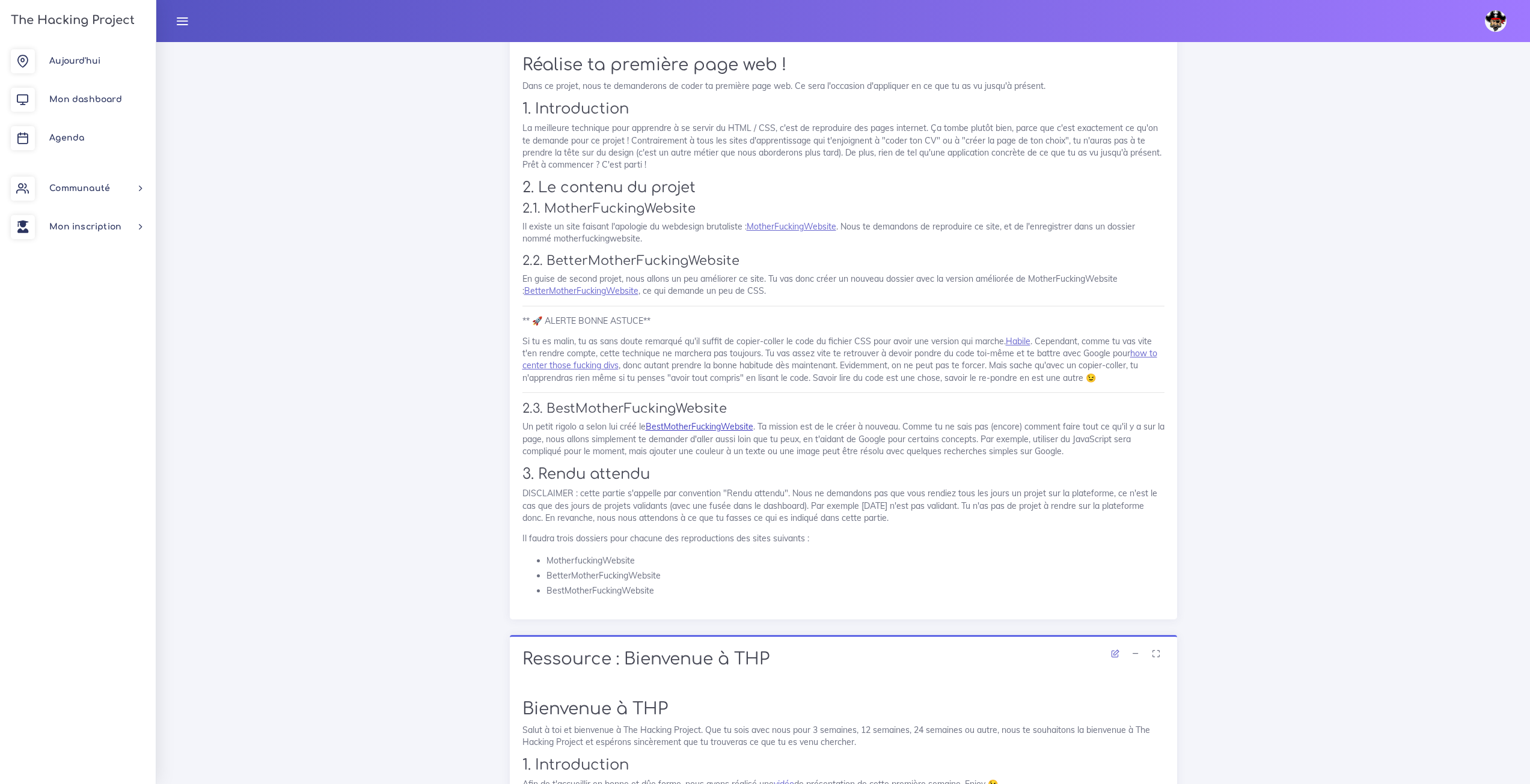
click at [689, 421] on link "BestMotherFuckingWebsite" at bounding box center [699, 427] width 108 height 10
click at [586, 285] on link "BetterMotherFuckingWebsite" at bounding box center [581, 291] width 114 height 10
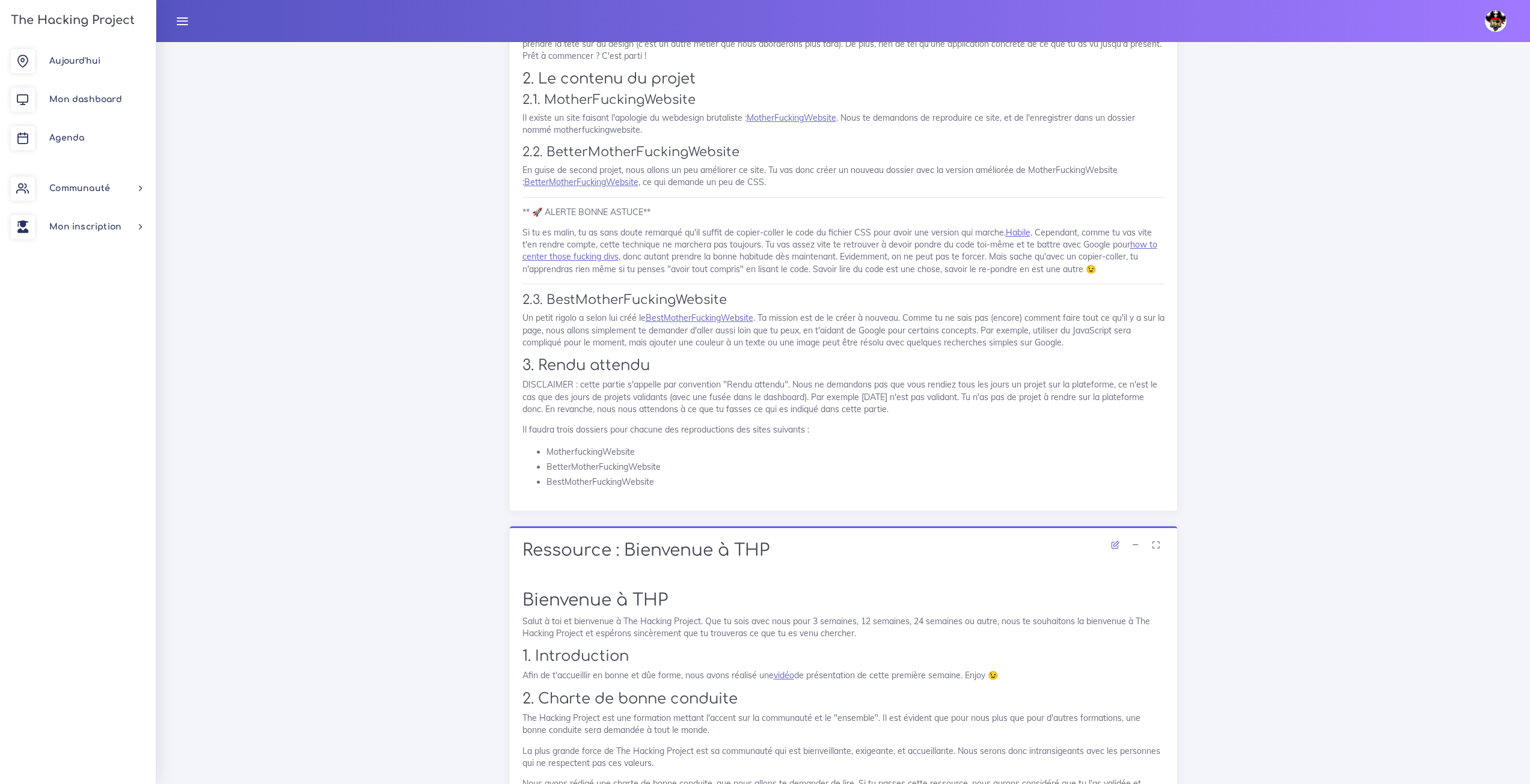
scroll to position [1022, 0]
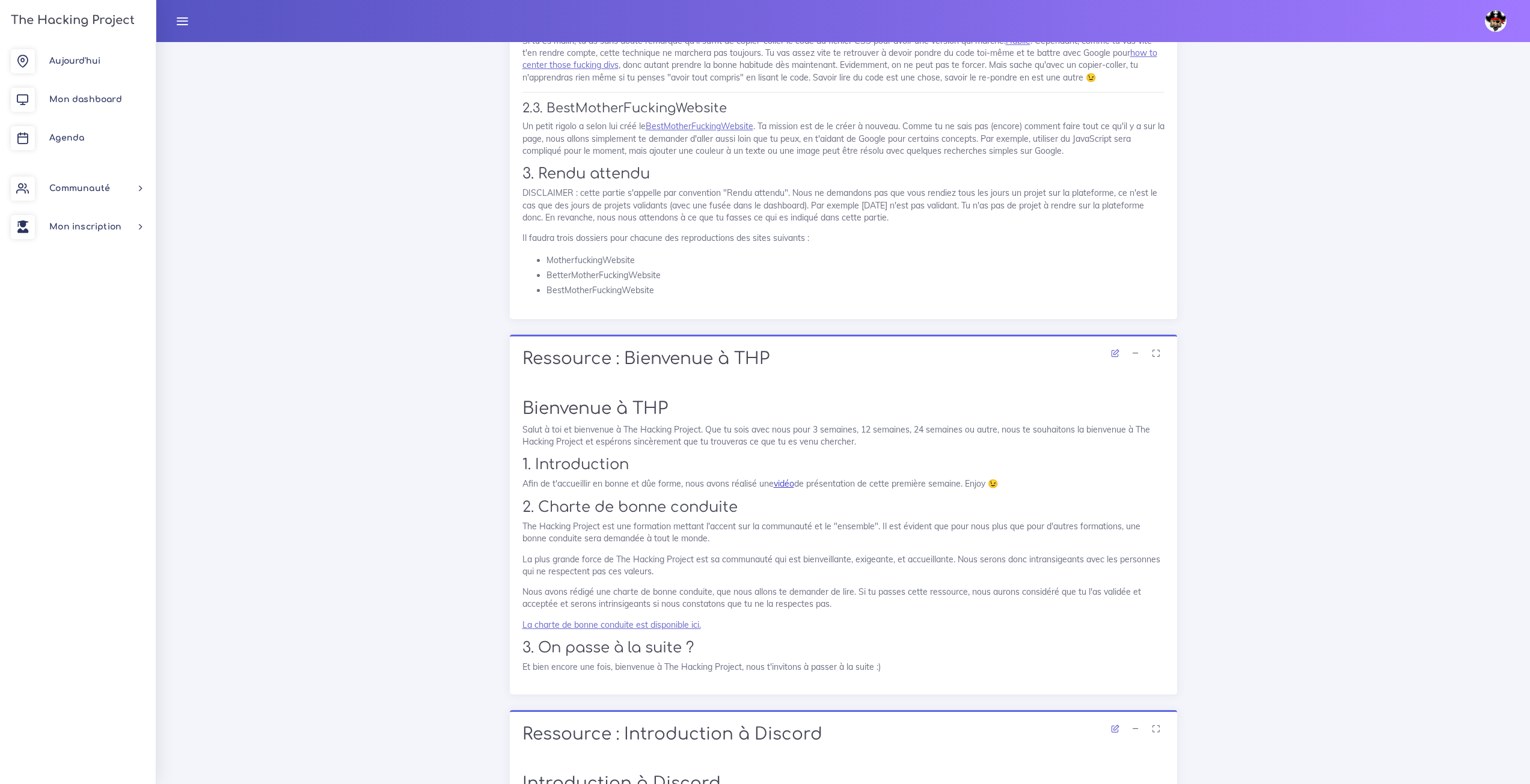
click at [777, 479] on link "vidéo" at bounding box center [784, 484] width 21 height 10
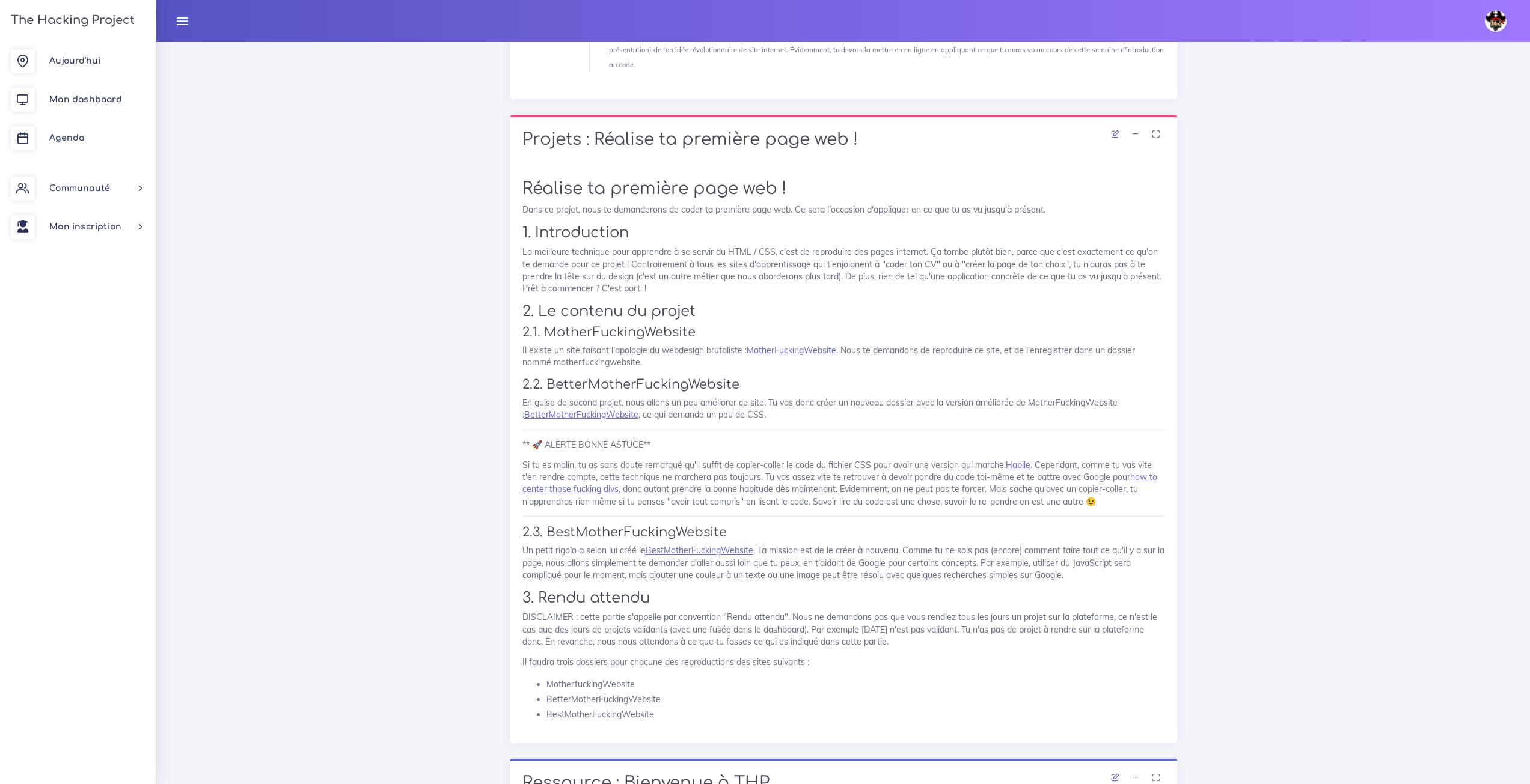
scroll to position [601, 0]
click at [821, 342] on link "MotherFuckingWebsite" at bounding box center [791, 347] width 89 height 10
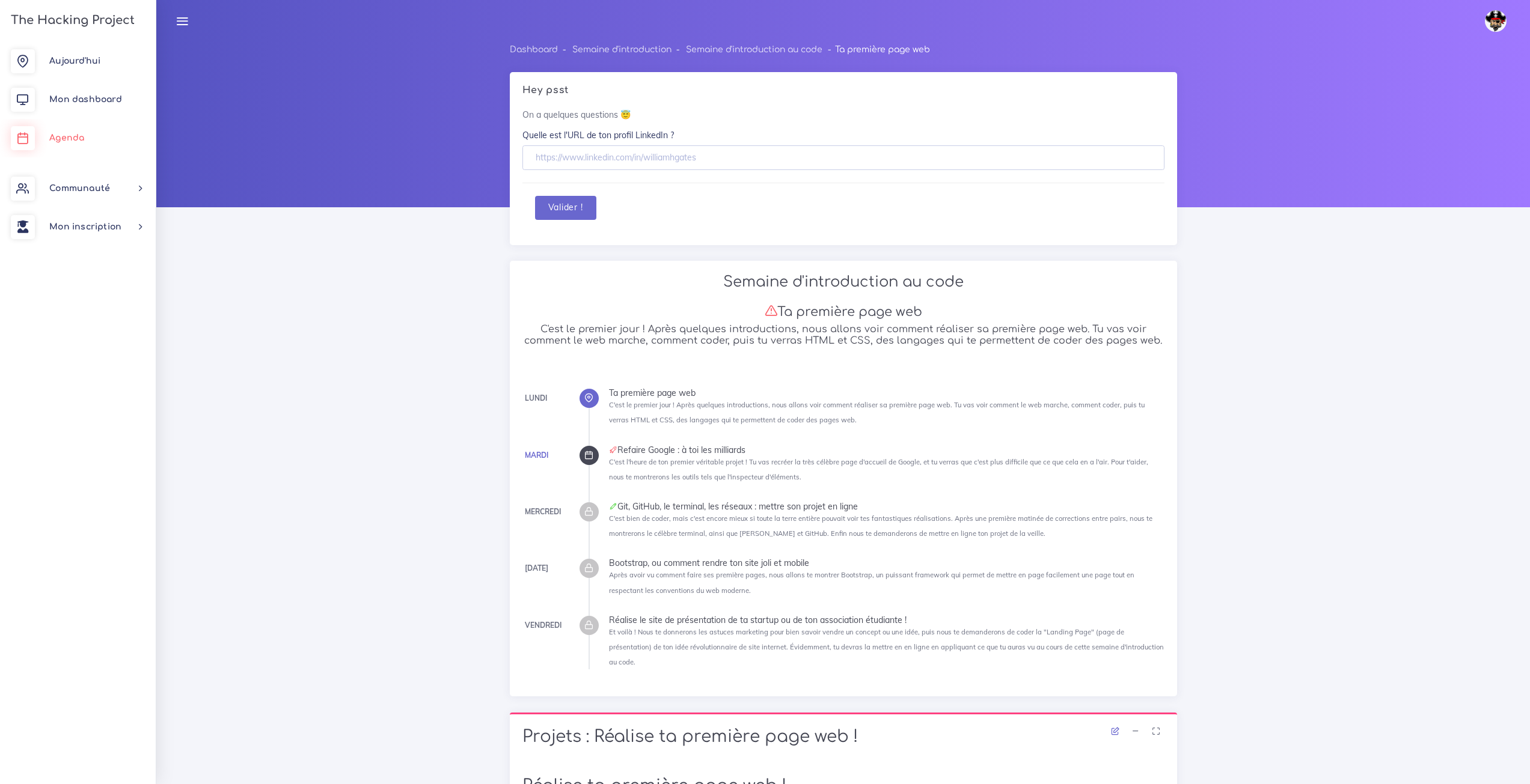
click at [62, 142] on span "Agenda" at bounding box center [67, 138] width 35 height 9
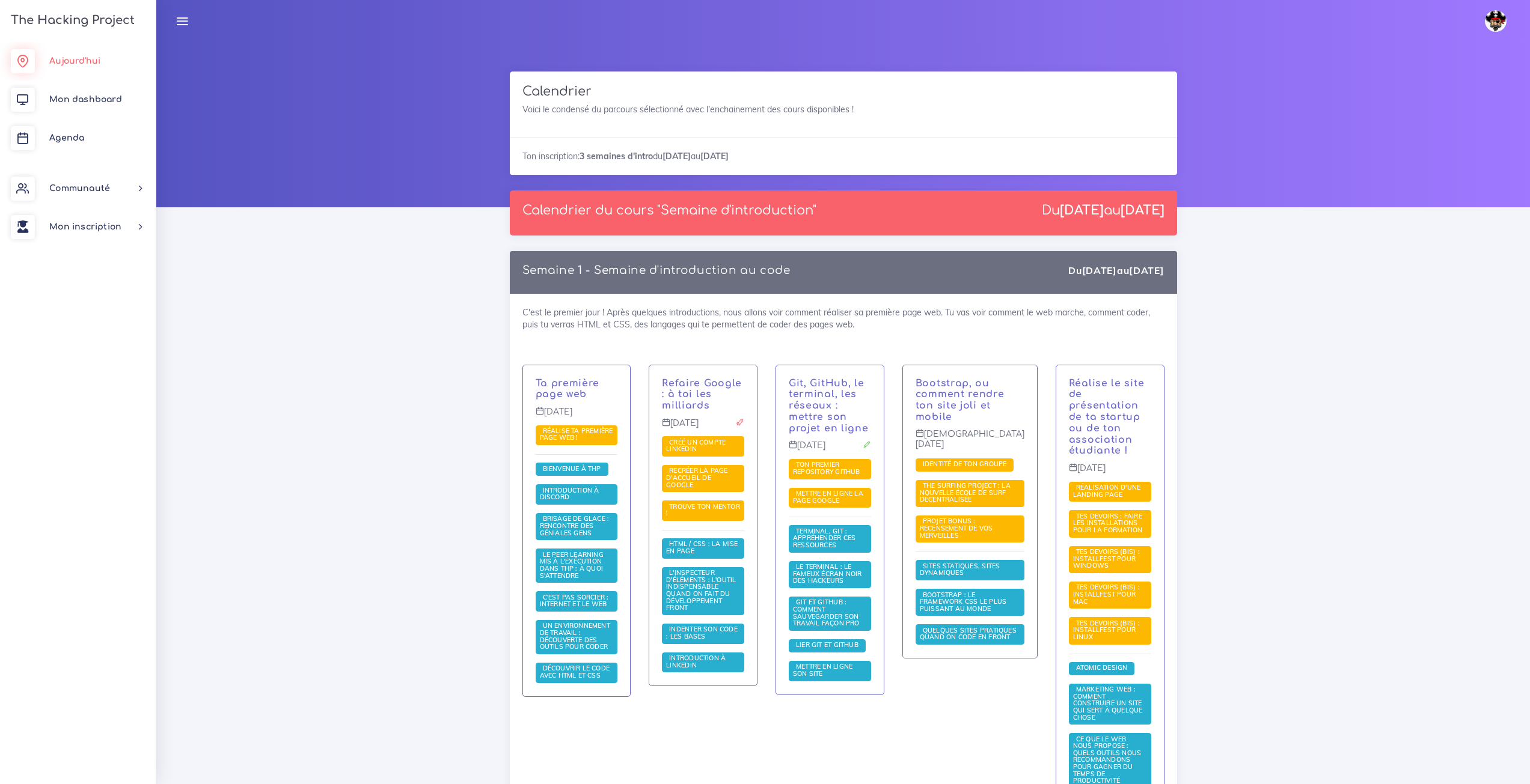
click at [119, 53] on link "Aujourd'hui" at bounding box center [78, 62] width 156 height 38
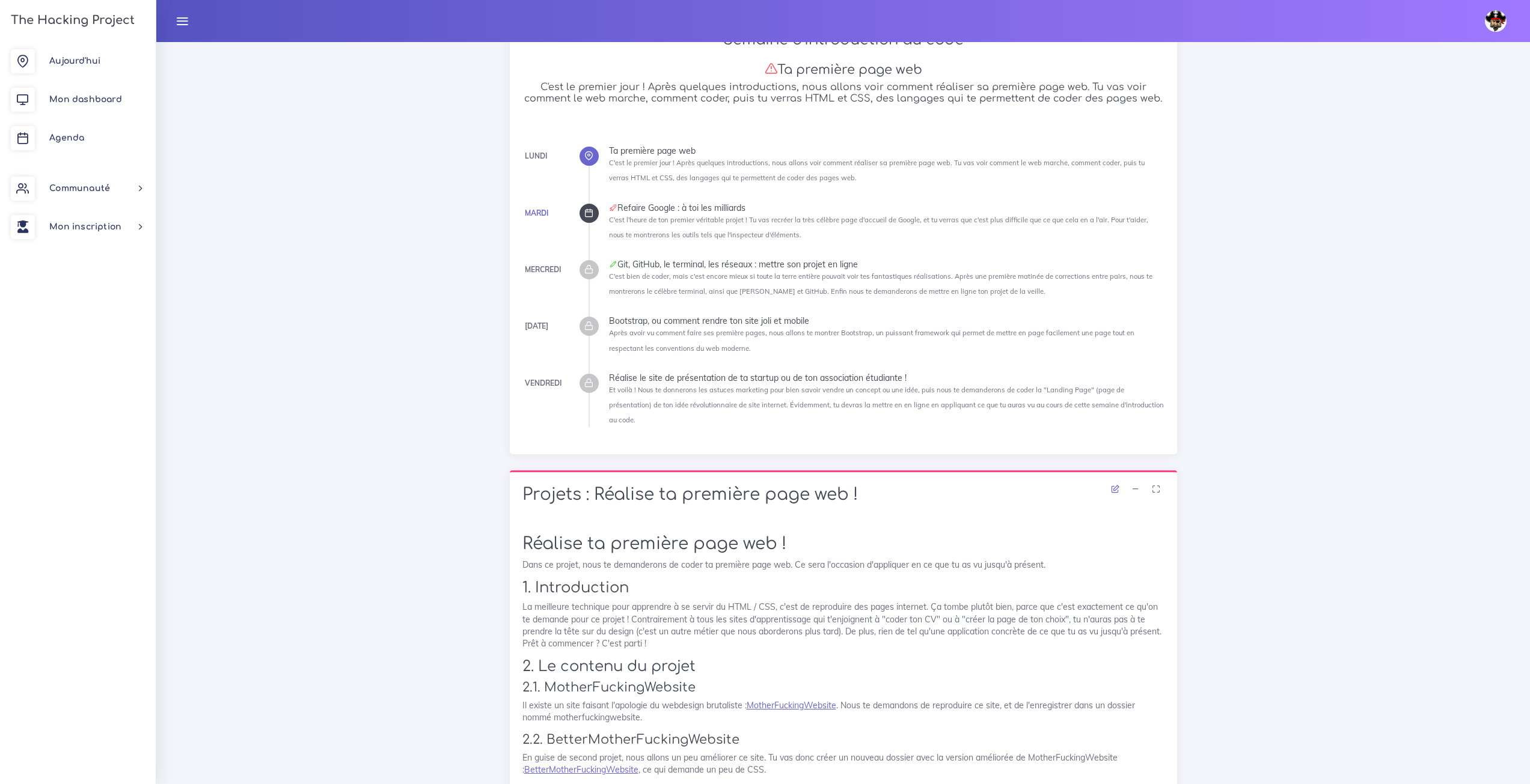
scroll to position [480, 0]
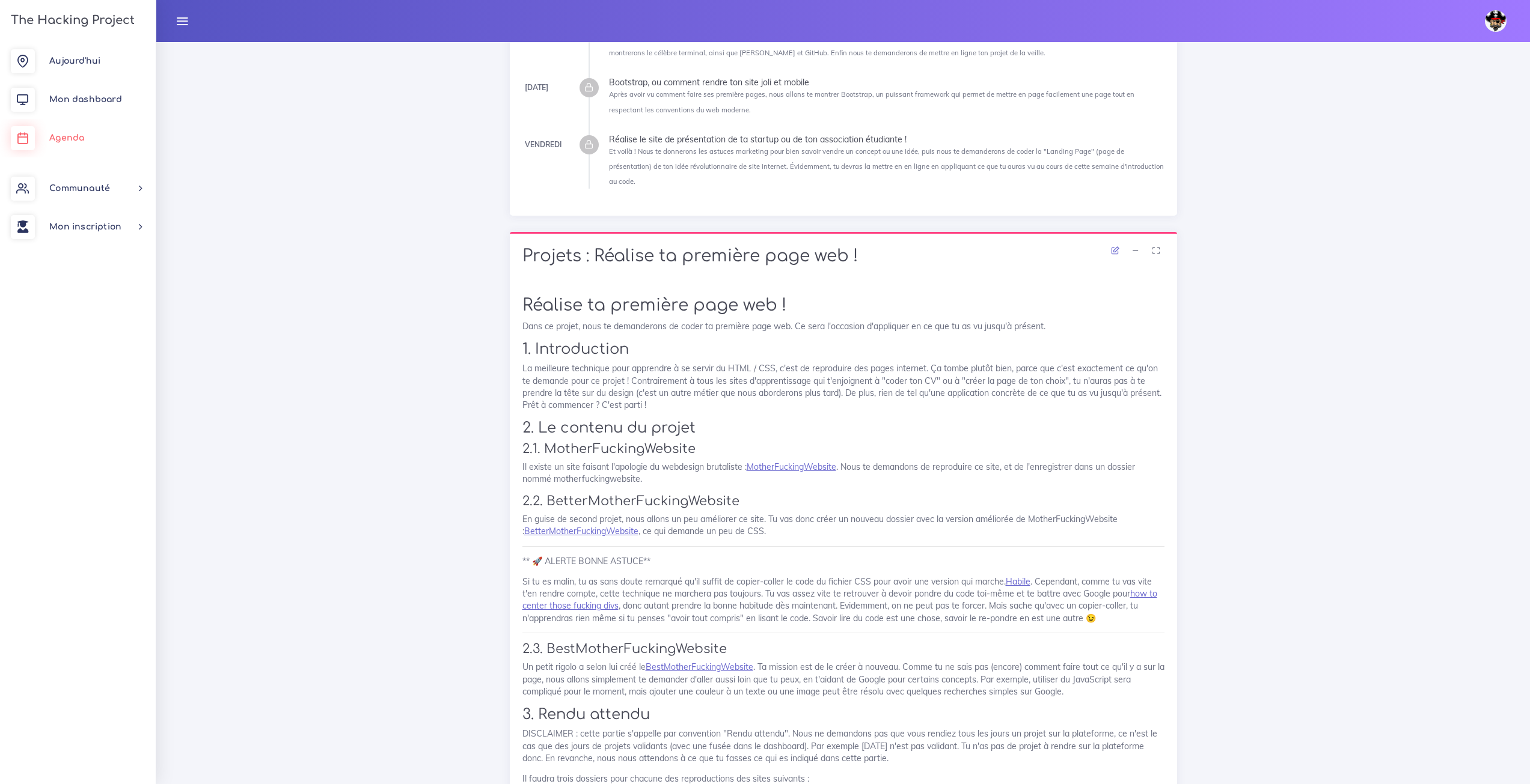
drag, startPoint x: 76, startPoint y: 132, endPoint x: 69, endPoint y: 128, distance: 8.1
click at [75, 132] on link "Agenda" at bounding box center [78, 138] width 156 height 38
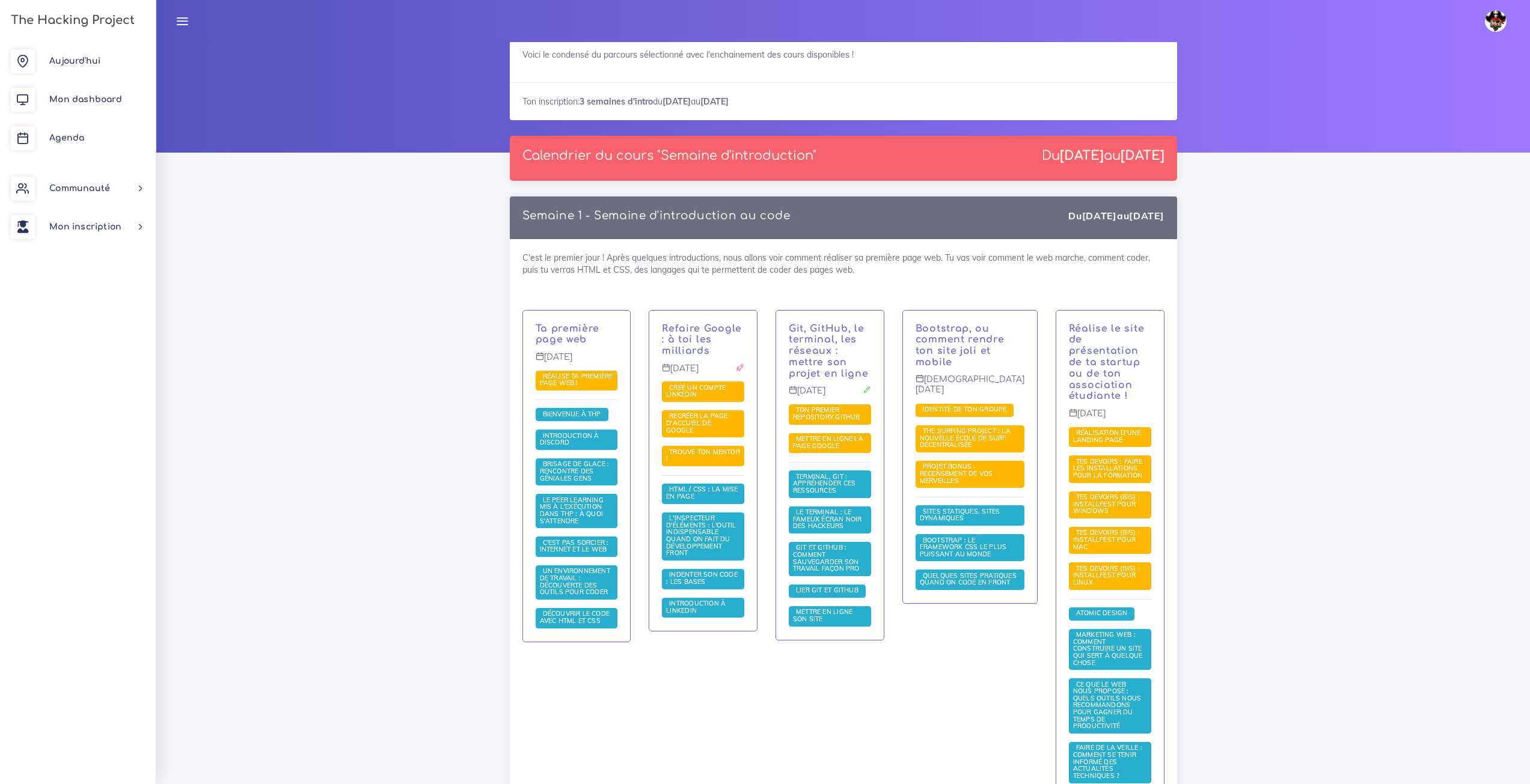
scroll to position [60, 0]
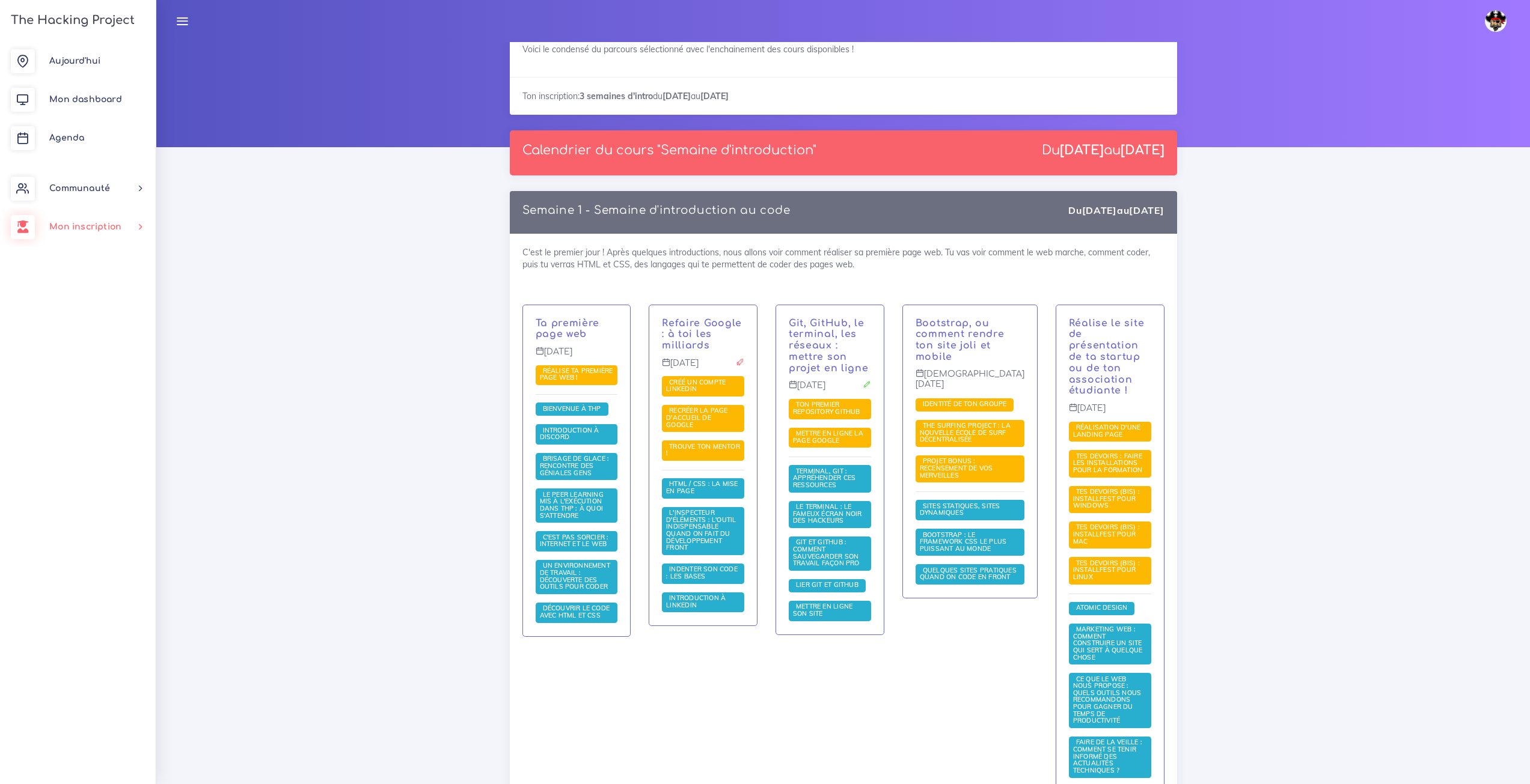
drag, startPoint x: 95, startPoint y: 223, endPoint x: 300, endPoint y: 133, distance: 223.9
click at [300, 133] on div at bounding box center [843, 64] width 1374 height 166
click at [90, 57] on span "Aujourd'hui" at bounding box center [75, 61] width 51 height 9
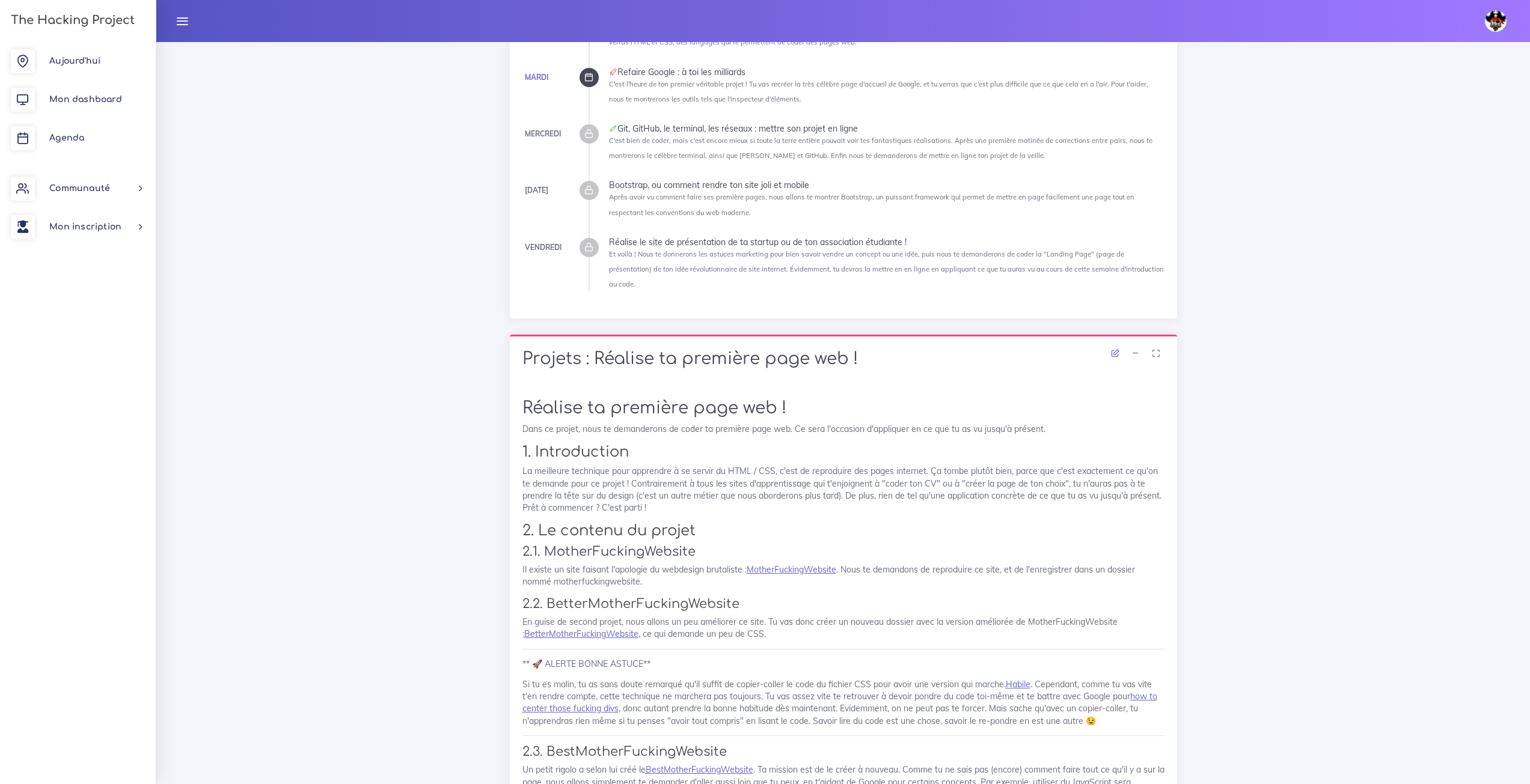
scroll to position [421, 0]
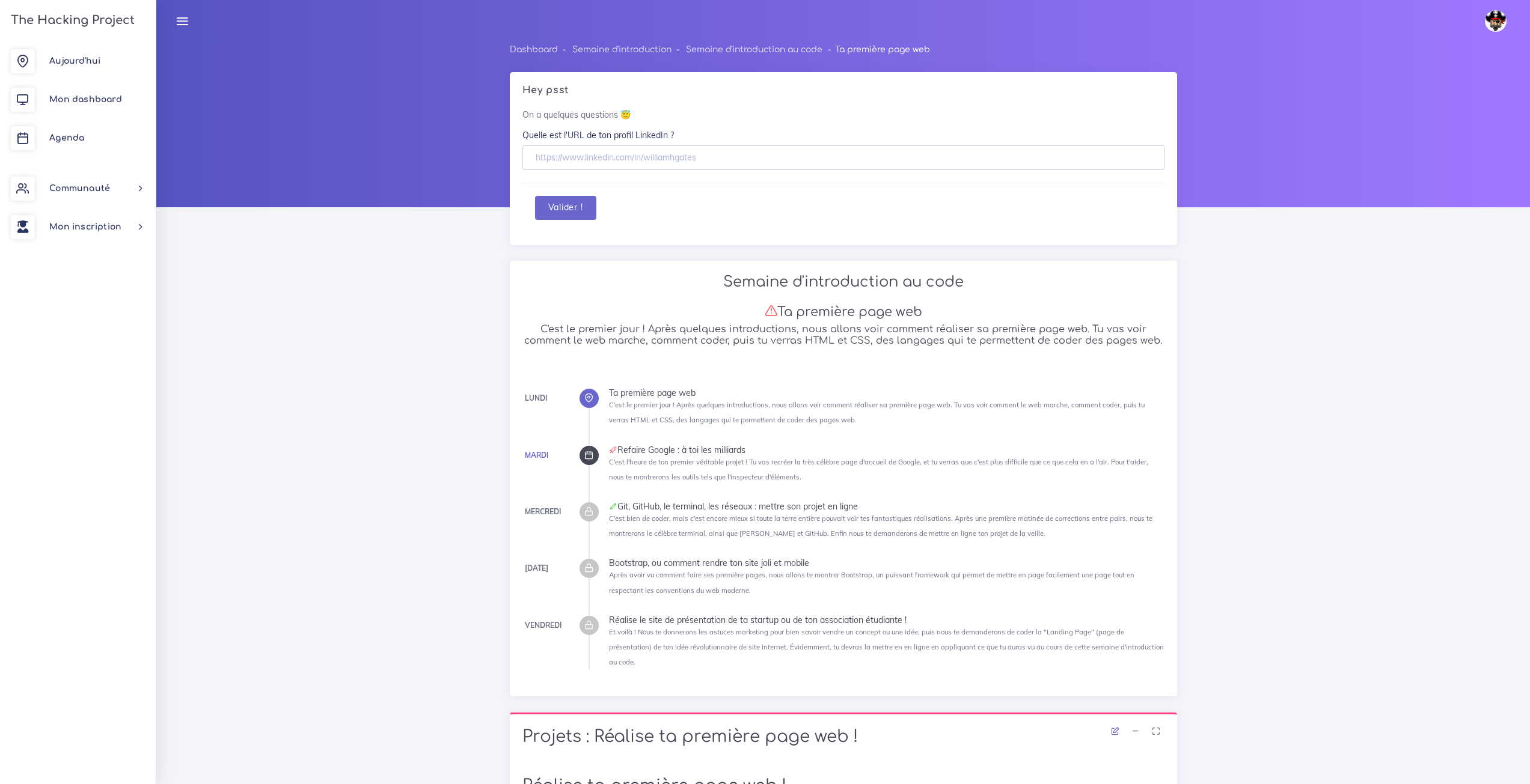
scroll to position [601, 0]
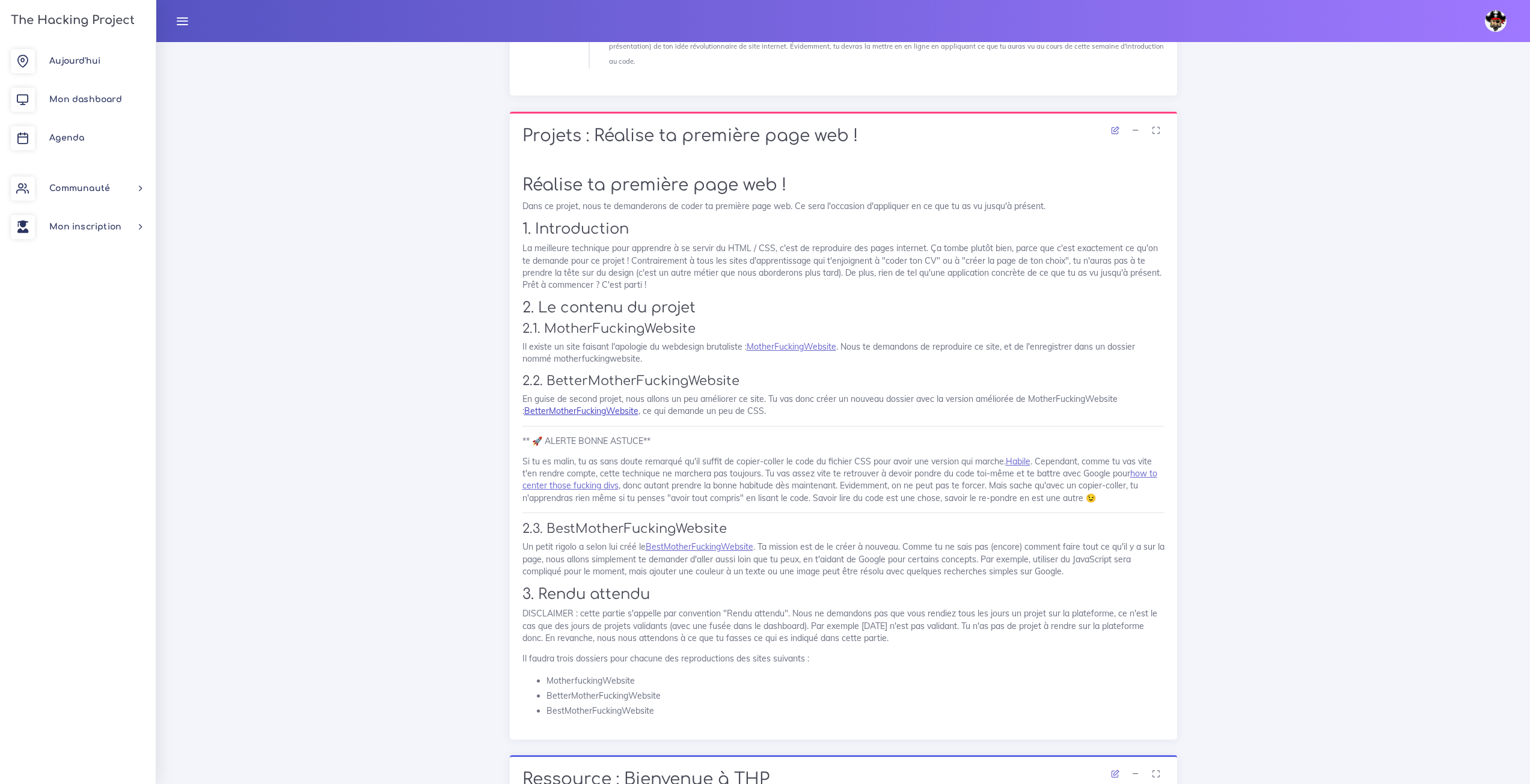
click at [590, 406] on link "BetterMotherFuckingWebsite" at bounding box center [581, 411] width 114 height 10
